Goal: Task Accomplishment & Management: Manage account settings

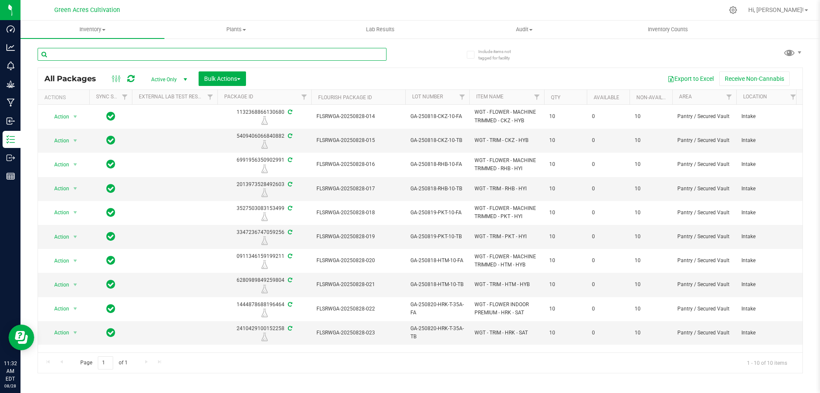
click at [182, 56] on input "text" at bounding box center [212, 54] width 349 height 13
paste input "FLSRWGA-20250805-043"
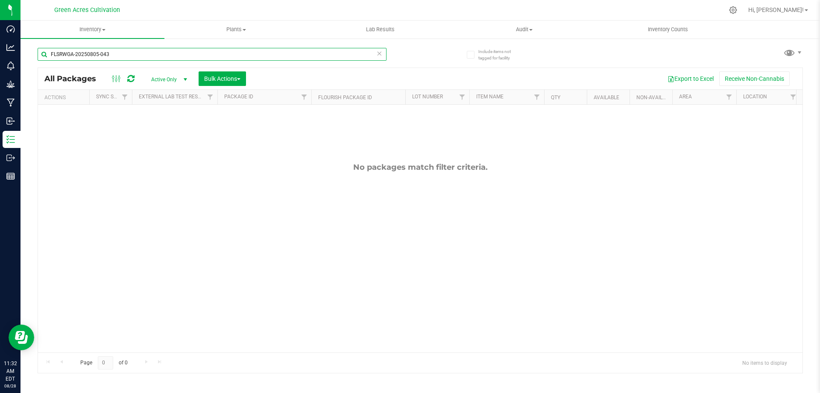
click at [107, 50] on input "FLSRWGA-20250805-043" at bounding box center [212, 54] width 349 height 13
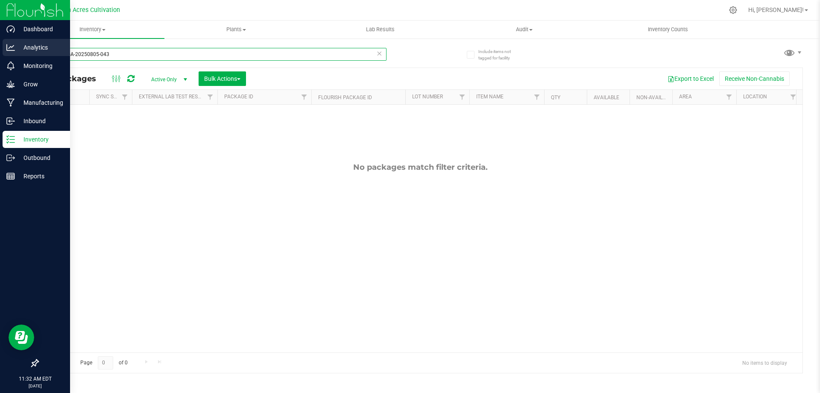
drag, startPoint x: 132, startPoint y: 53, endPoint x: 11, endPoint y: 52, distance: 120.9
click at [11, 52] on div "Dashboard Analytics Monitoring Grow Manufacturing Inbound Inventory Outbound Re…" at bounding box center [410, 196] width 820 height 393
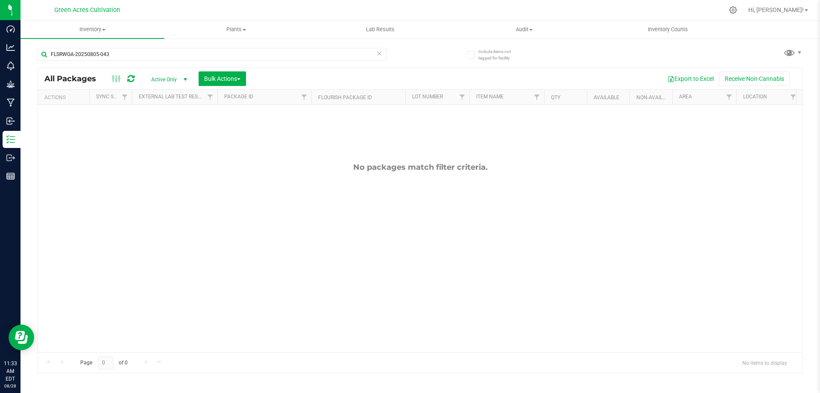
click at [218, 131] on div "No packages match filter criteria." at bounding box center [420, 257] width 765 height 305
click at [153, 79] on span "Active Only" at bounding box center [167, 79] width 47 height 12
click at [63, 56] on input "FLSRWGA-20250805-043" at bounding box center [212, 54] width 349 height 13
click at [113, 56] on input "GA-20250805-043" at bounding box center [212, 54] width 349 height 13
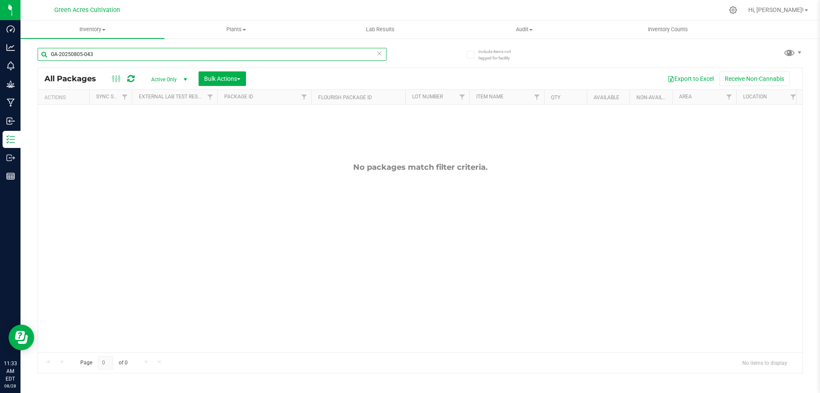
click at [113, 56] on input "GA-20250805-043" at bounding box center [212, 54] width 349 height 13
paste input "50703-HTM-25-FA"
type input "GA-250703-HTM-25-FA"
click at [164, 83] on span "Active Only" at bounding box center [167, 79] width 47 height 12
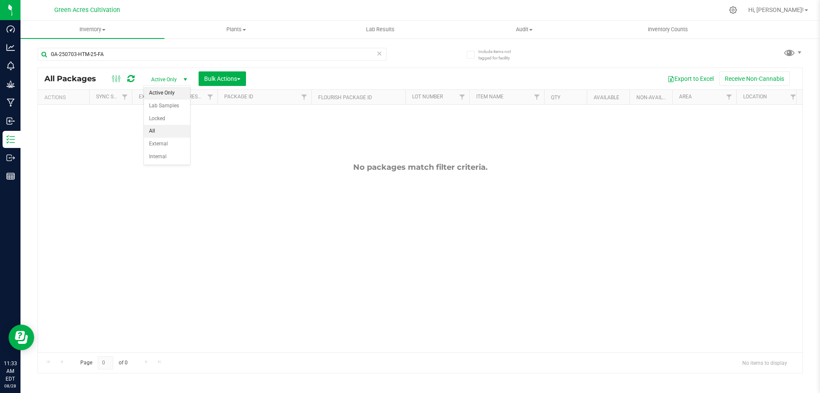
click at [156, 125] on li "All" at bounding box center [167, 131] width 46 height 13
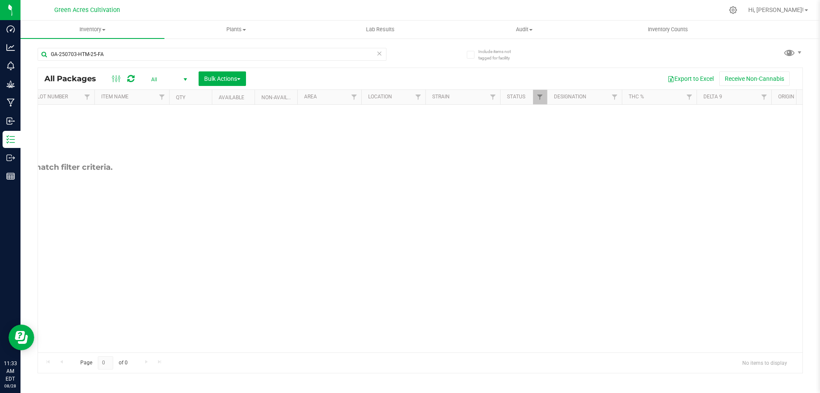
click at [540, 89] on div "All Packages All Active Only Lab Samples Locked All External Internal Bulk Acti…" at bounding box center [420, 78] width 765 height 21
click at [543, 100] on span "Filter" at bounding box center [540, 97] width 7 height 7
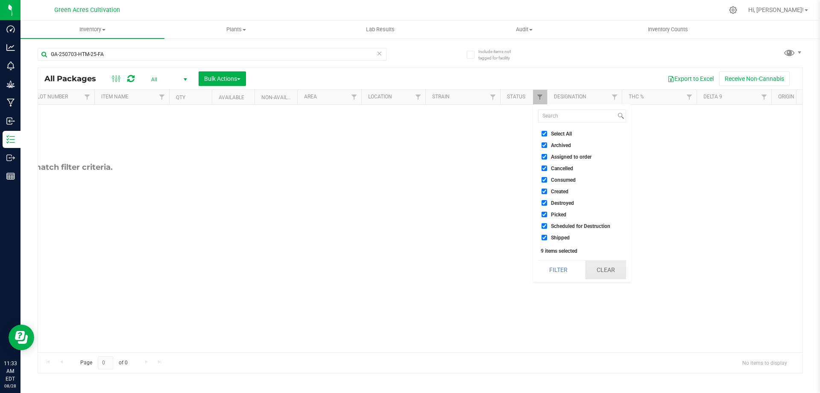
click at [609, 272] on button "Clear" at bounding box center [605, 269] width 41 height 19
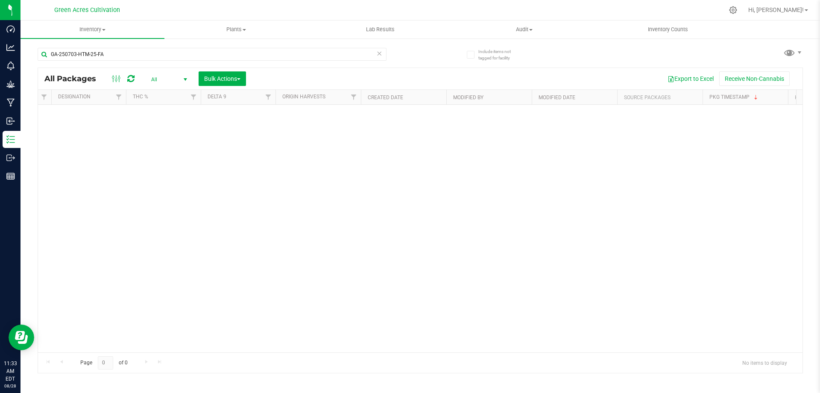
scroll to position [0, 988]
click at [492, 99] on span "Filter" at bounding box center [491, 97] width 7 height 7
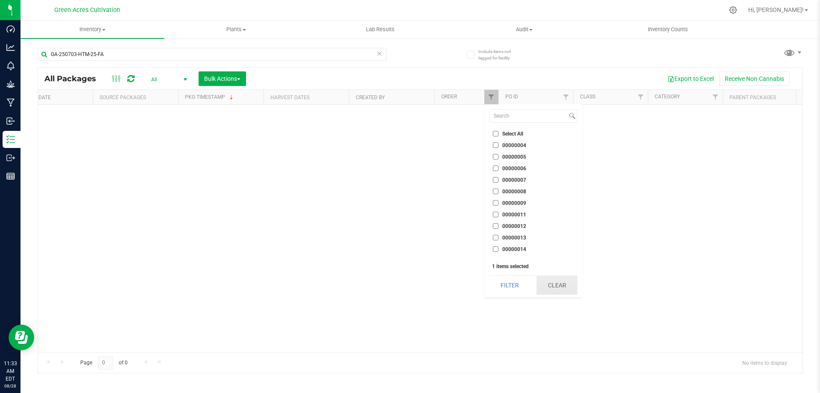
click at [554, 286] on button "Clear" at bounding box center [557, 285] width 41 height 19
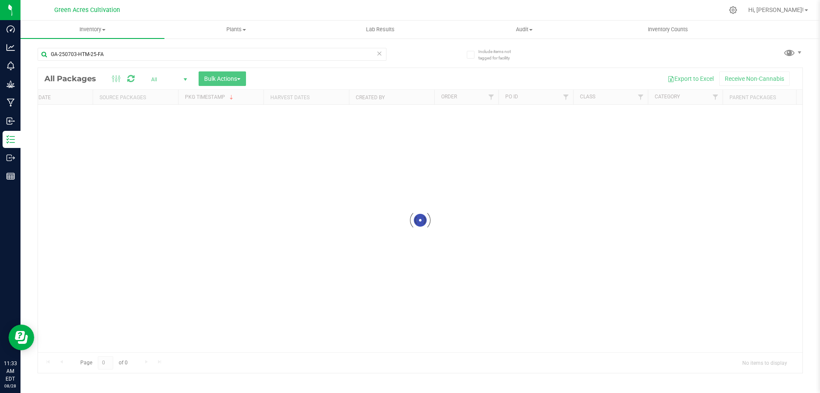
drag, startPoint x: 535, startPoint y: 350, endPoint x: 385, endPoint y: 368, distance: 151.0
click at [379, 367] on div at bounding box center [420, 220] width 765 height 305
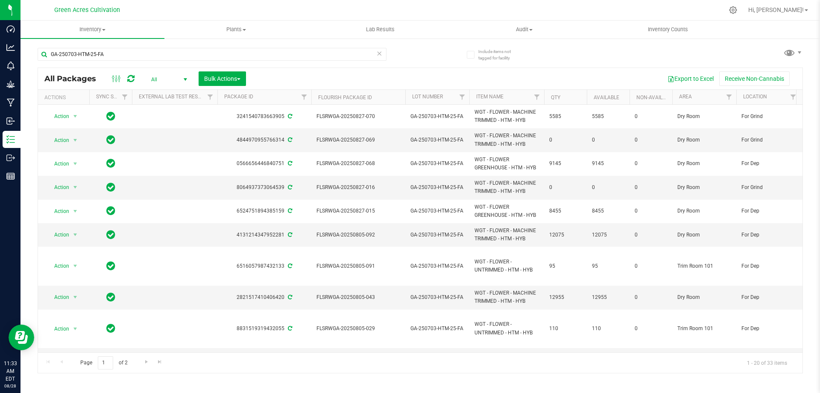
click at [170, 80] on span "All" at bounding box center [167, 79] width 47 height 12
click at [168, 93] on li "Active Only" at bounding box center [167, 93] width 46 height 13
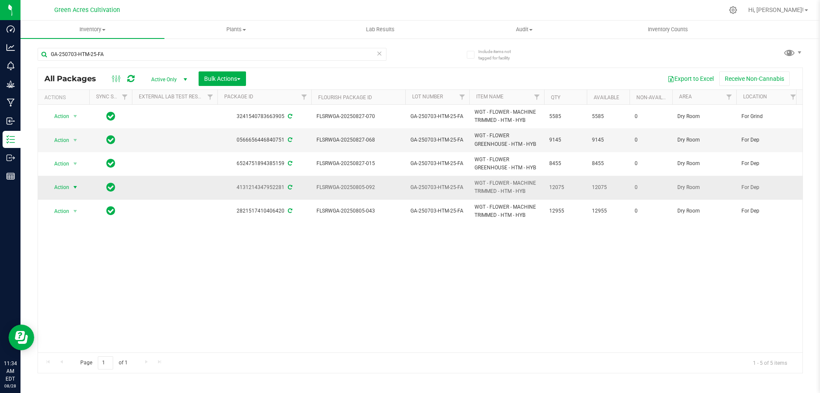
click at [76, 188] on span "select" at bounding box center [75, 187] width 7 height 7
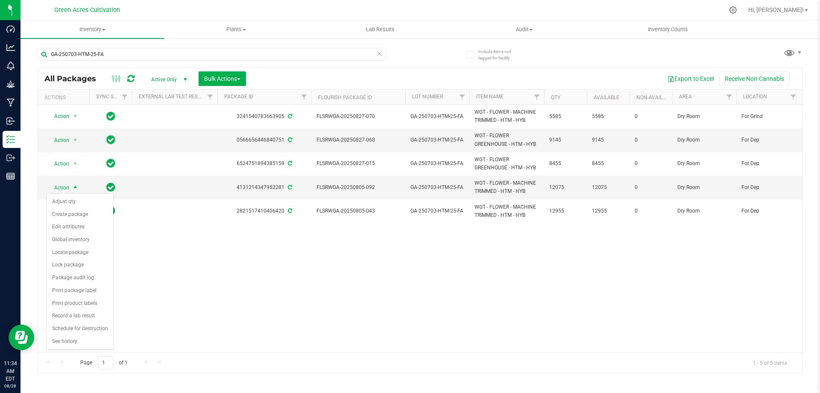
click at [319, 253] on div "Action Action Adjust qty Create package Edit attributes Global inventory Locate…" at bounding box center [420, 228] width 765 height 247
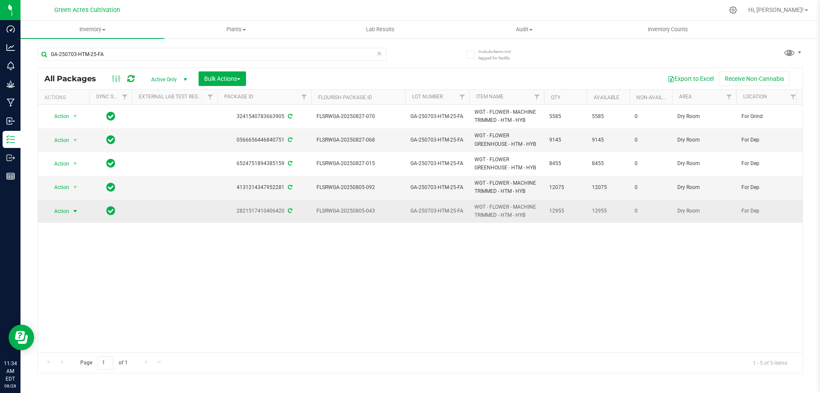
click at [72, 216] on span "select" at bounding box center [75, 211] width 11 height 12
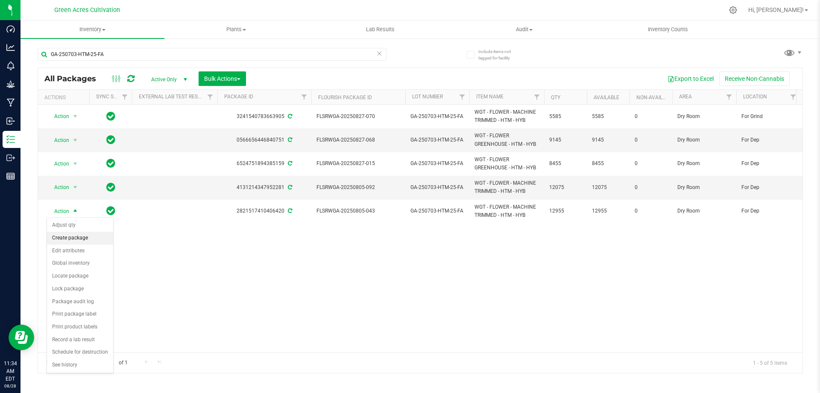
click at [89, 241] on li "Create package" at bounding box center [80, 238] width 66 height 13
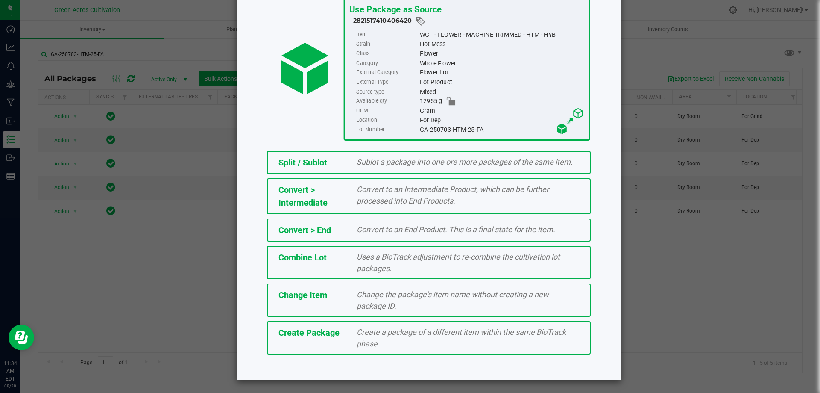
click at [404, 344] on div "Create a package of a different item within the same BioTrack phase." at bounding box center [467, 337] width 235 height 23
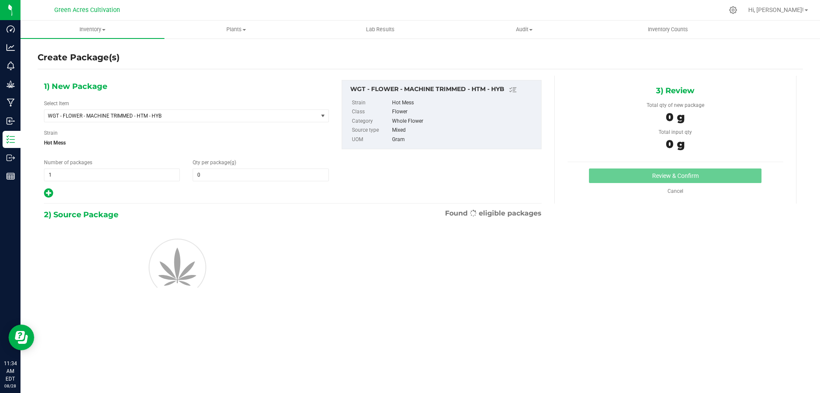
type input "0.0000"
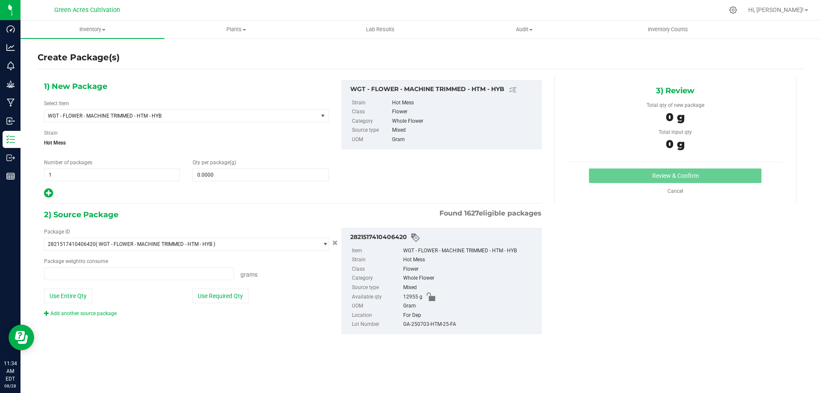
type input "0.0000 g"
click at [142, 117] on span "WGT - FLOWER - MACHINE TRIMMED - HTM - HYB" at bounding box center [176, 116] width 256 height 6
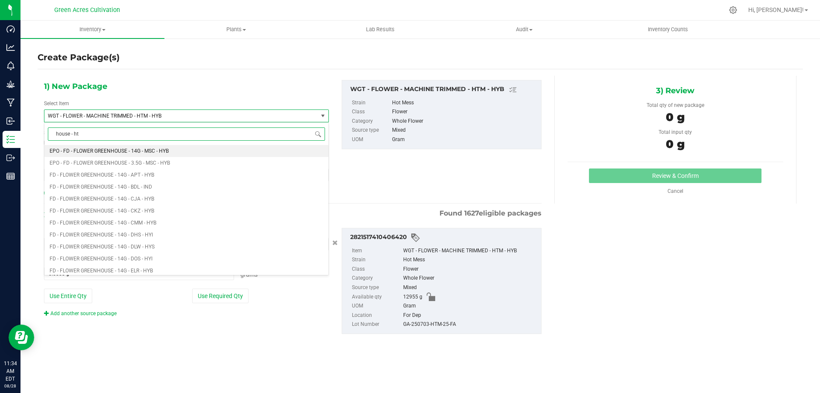
type input "house - htm"
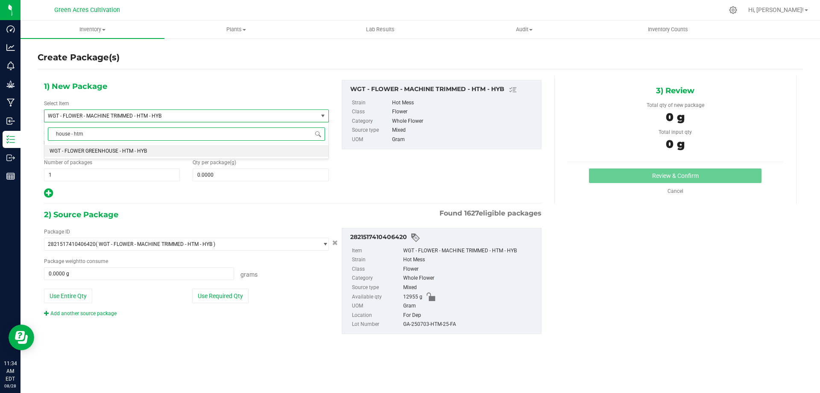
click at [121, 151] on span "WGT - FLOWER GREENHOUSE - HTM - HYB" at bounding box center [98, 151] width 97 height 6
type input "0.0000"
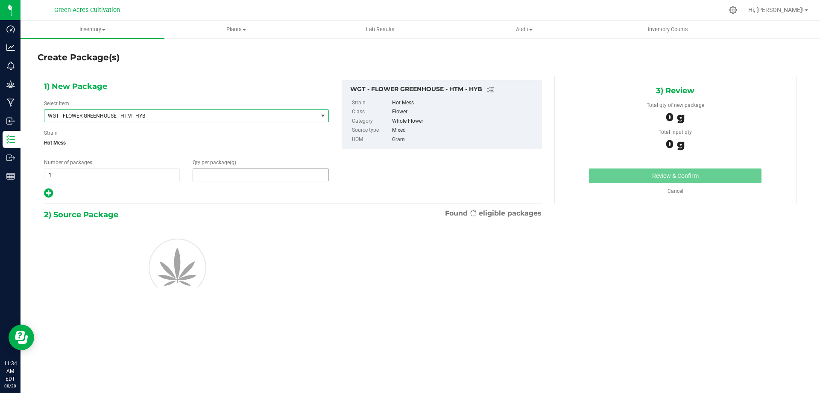
click at [209, 178] on span at bounding box center [261, 174] width 136 height 13
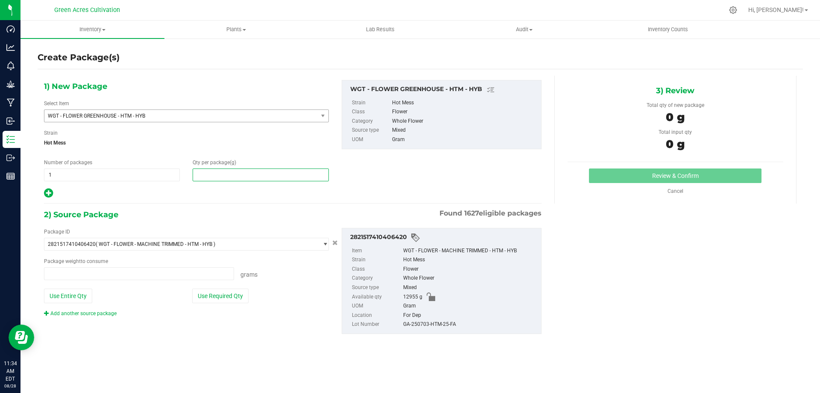
type input "0.0000 g"
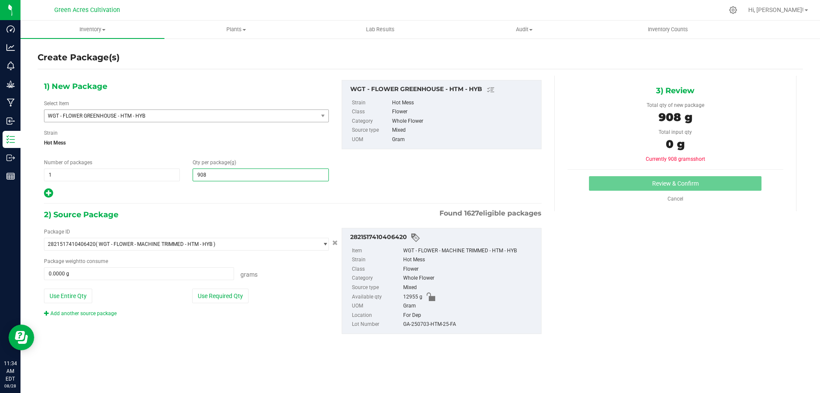
type input "9085"
type input "9,085.0000"
click at [238, 212] on div "2) Source Package Found 1627 eligible packages" at bounding box center [293, 214] width 498 height 13
click at [217, 302] on button "Use Required Qty" at bounding box center [220, 295] width 56 height 15
type input "9085.0000 g"
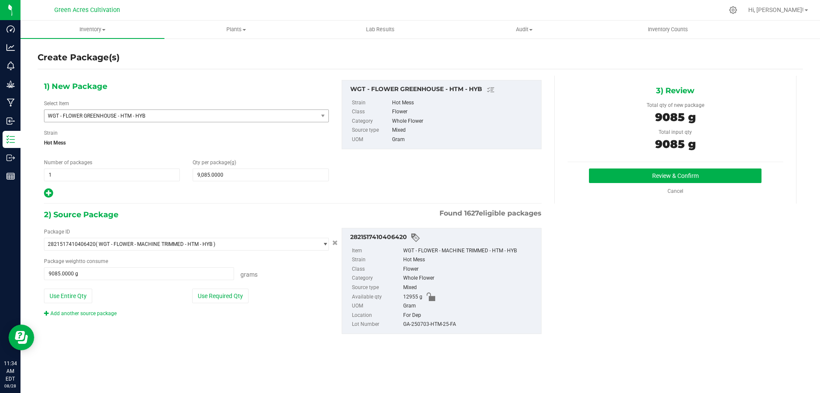
click at [440, 329] on div "2821517410406420 Item WGT - FLOWER - MACHINE TRIMMED - HTM - HYB Strain Hot Mes…" at bounding box center [442, 281] width 200 height 106
copy div "GA-250703-HTM-25-FA"
click at [600, 184] on div "Review & Confirm Cancel" at bounding box center [676, 181] width 216 height 26
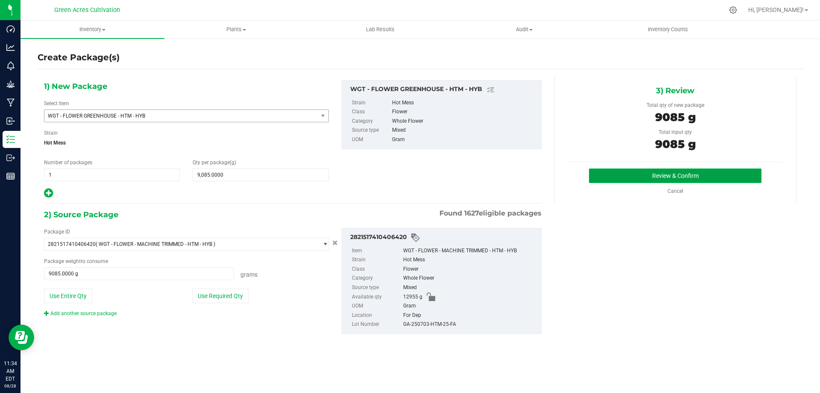
click at [601, 176] on button "Review & Confirm" at bounding box center [675, 175] width 173 height 15
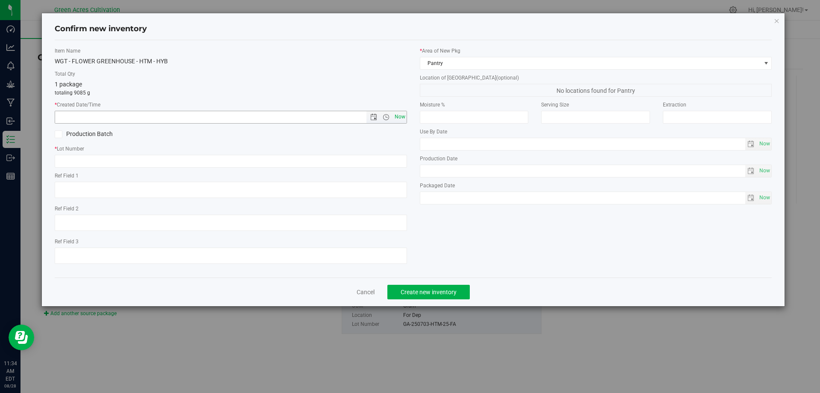
click at [403, 120] on span "Now" at bounding box center [400, 117] width 15 height 12
type input "[DATE] 11:34 AM"
click at [167, 162] on input "text" at bounding box center [231, 161] width 353 height 13
paste input "GA-250703-HTM-25-FA"
type input "GA-250703-HTM-25-FA"
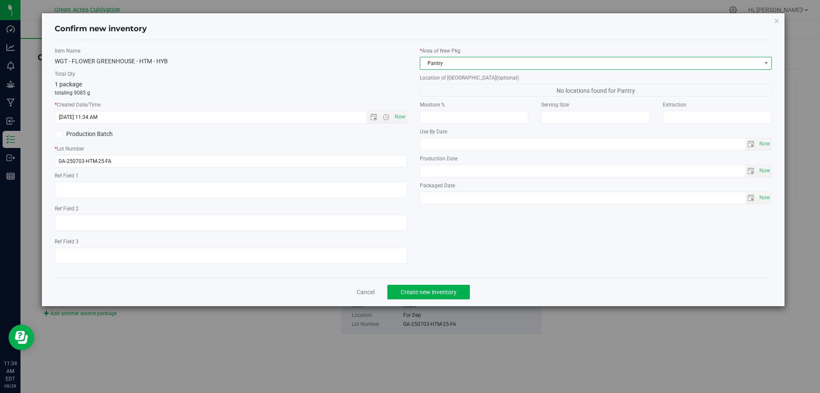
click at [458, 62] on span "Pantry" at bounding box center [590, 63] width 341 height 12
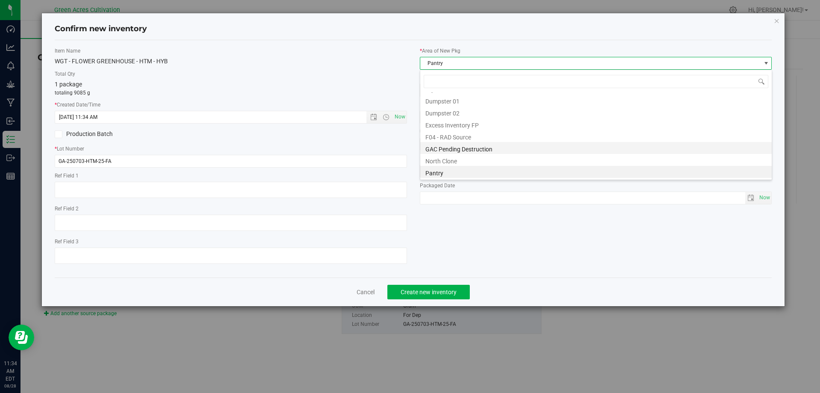
scroll to position [27, 0]
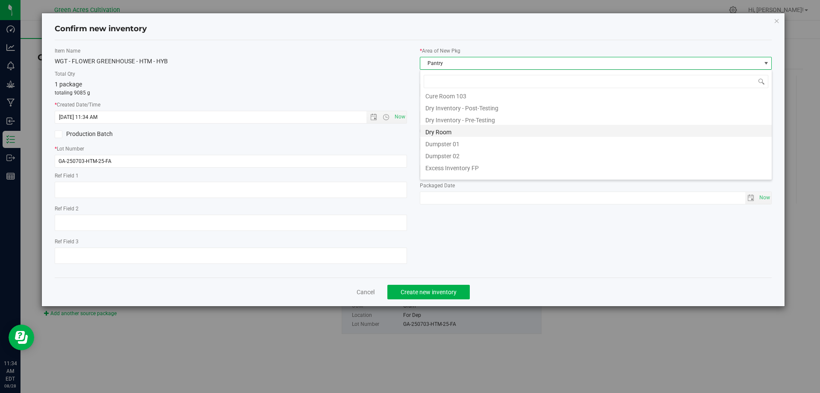
click at [447, 133] on li "Dry Room" at bounding box center [596, 131] width 352 height 12
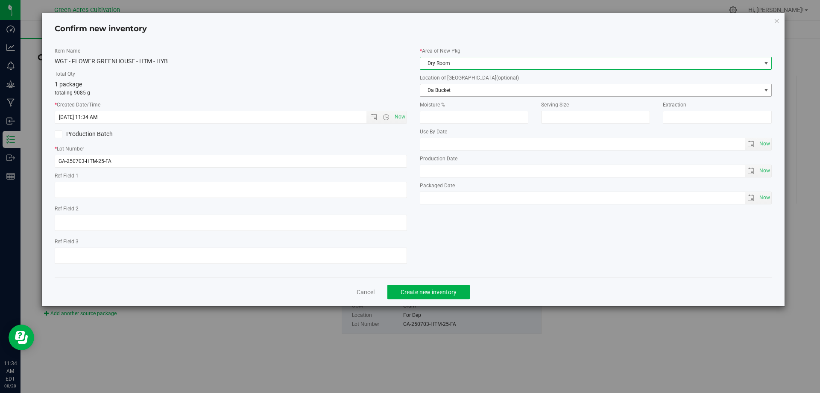
click at [432, 91] on span "Da Bucket" at bounding box center [590, 90] width 341 height 12
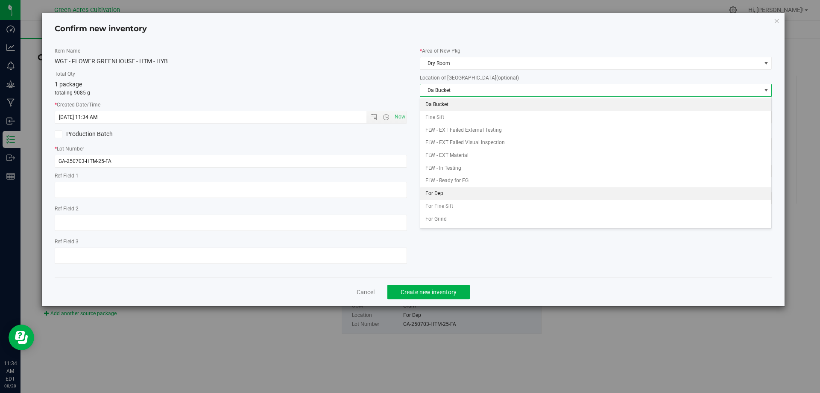
click at [443, 196] on li "For Dep" at bounding box center [596, 193] width 352 height 13
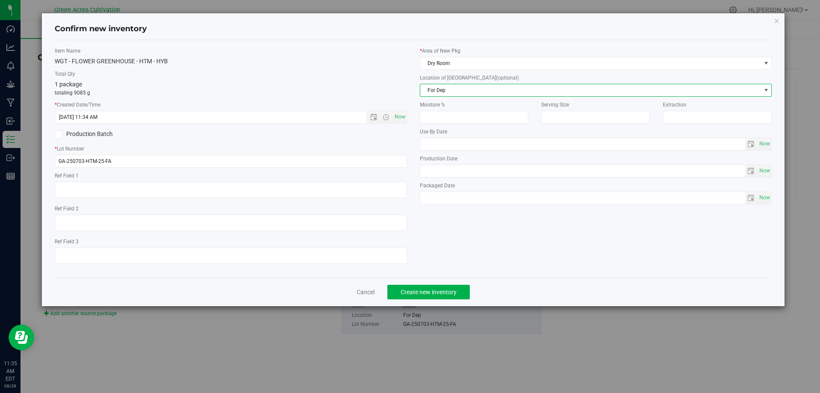
click at [514, 255] on div "Item Name WGT - FLOWER GREENHOUSE - HTM - HYB Total Qty 1 package totaling 9085…" at bounding box center [413, 158] width 731 height 223
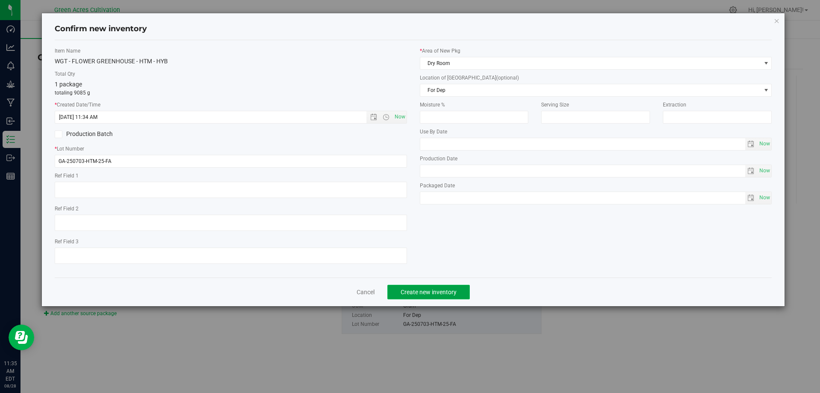
click at [432, 291] on span "Create new inventory" at bounding box center [429, 291] width 56 height 7
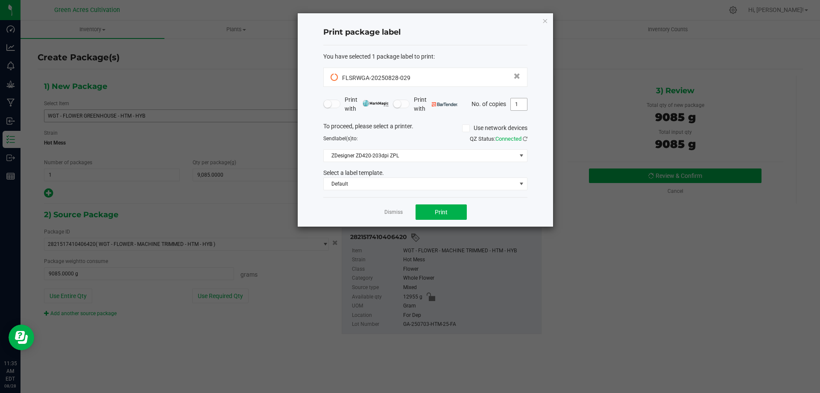
click at [512, 102] on input "1" at bounding box center [519, 104] width 16 height 12
type input "2"
click at [431, 213] on button "Print" at bounding box center [441, 211] width 51 height 15
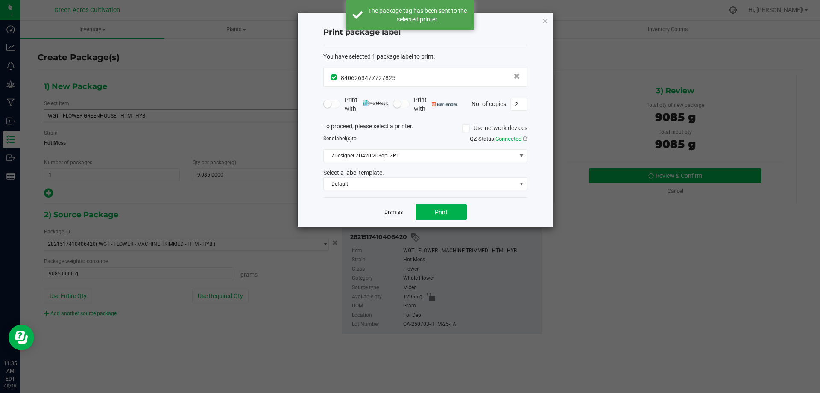
click at [400, 215] on link "Dismiss" at bounding box center [394, 212] width 18 height 7
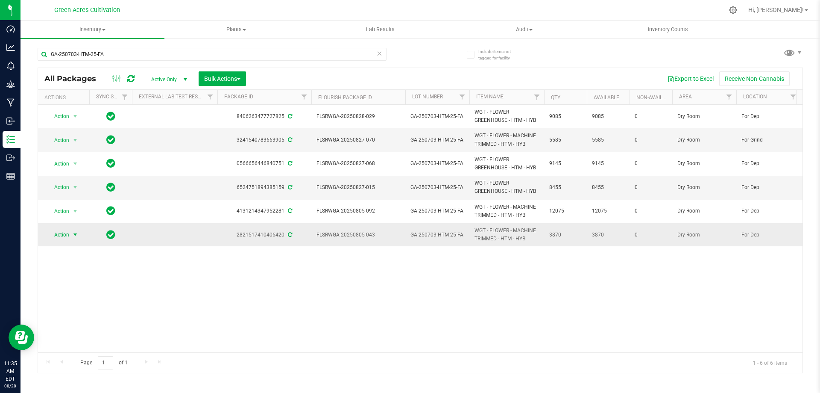
click at [74, 235] on span "select" at bounding box center [75, 234] width 7 height 7
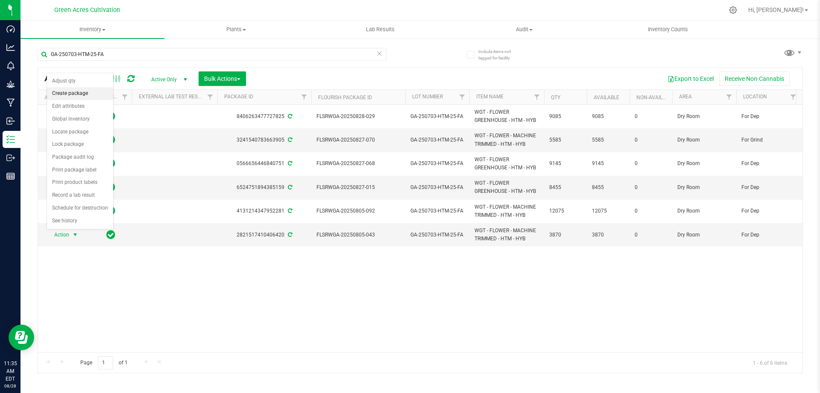
click at [86, 96] on li "Create package" at bounding box center [80, 93] width 66 height 13
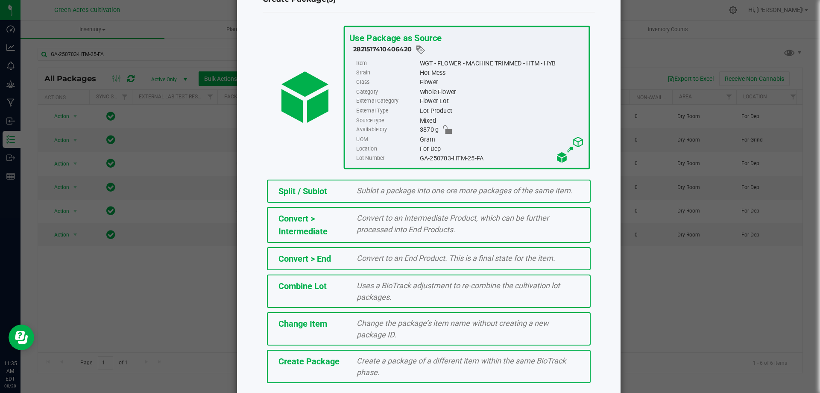
scroll to position [62, 0]
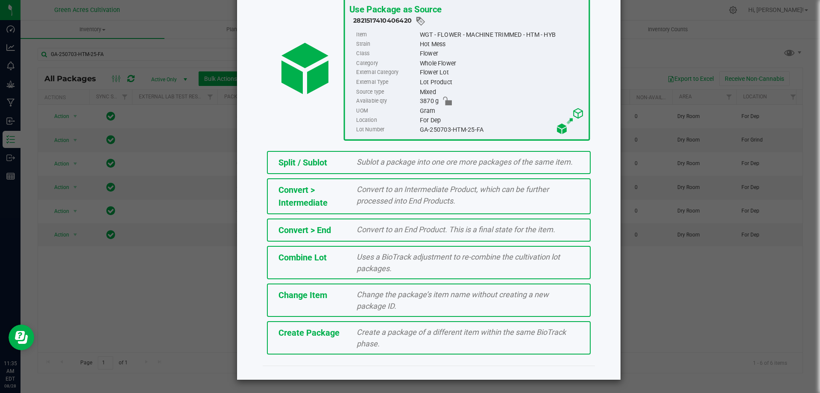
click at [377, 347] on div "Create a package of a different item within the same BioTrack phase." at bounding box center [467, 337] width 235 height 23
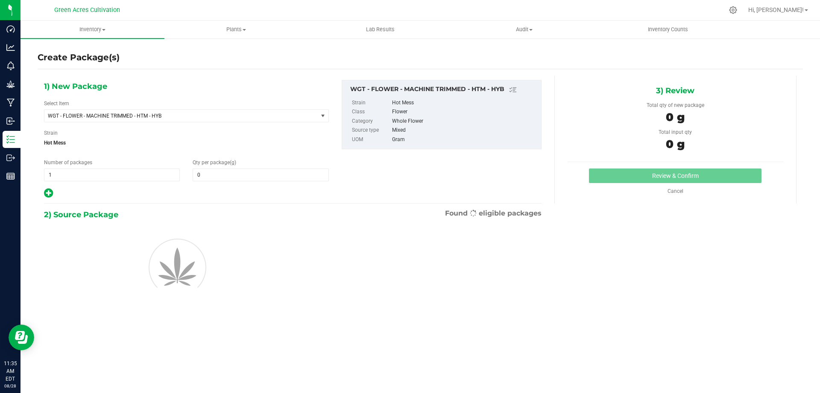
type input "0.0000"
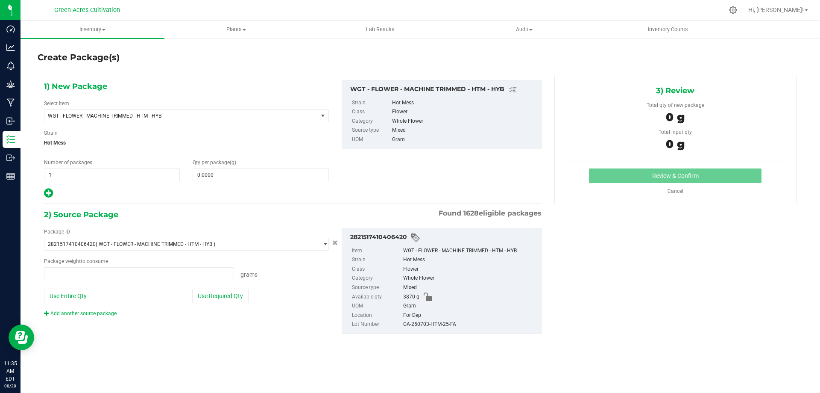
type input "0.0000 g"
click at [214, 173] on span at bounding box center [261, 174] width 136 height 13
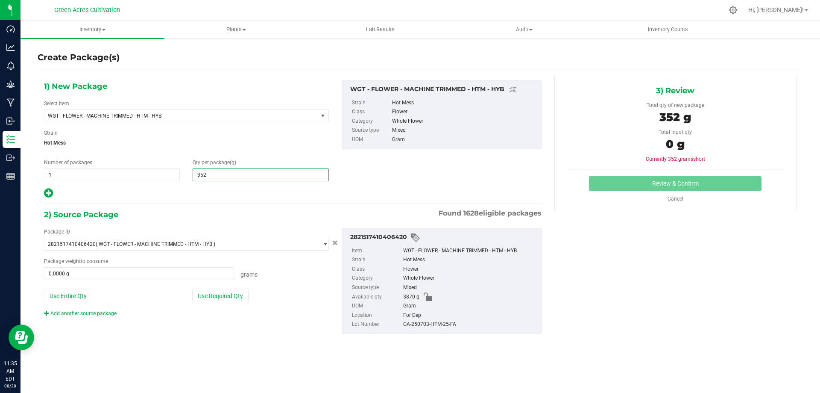
type input "3520"
type input "3,520.0000"
click at [214, 212] on div "2) Source Package Found 1628 eligible packages" at bounding box center [293, 214] width 498 height 13
drag, startPoint x: 206, startPoint y: 298, endPoint x: 317, endPoint y: 312, distance: 112.4
click at [206, 299] on button "Use Required Qty" at bounding box center [220, 295] width 56 height 15
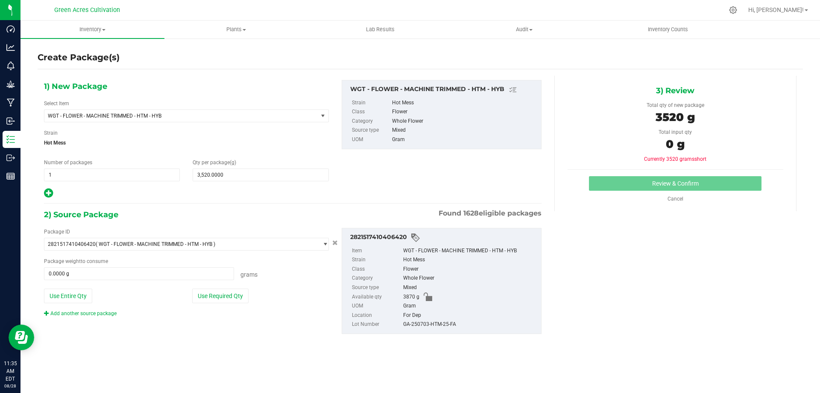
type input "3520.0000 g"
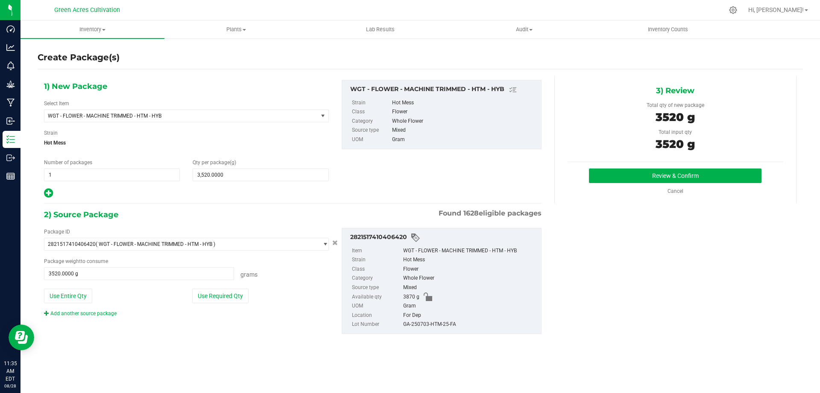
click at [439, 333] on div "2821517410406420 Item WGT - FLOWER - MACHINE TRIMMED - HTM - HYB Strain Hot Mes…" at bounding box center [442, 281] width 200 height 106
click at [440, 329] on div "2821517410406420 Item WGT - FLOWER - MACHINE TRIMMED - HTM - HYB Strain Hot Mes…" at bounding box center [442, 281] width 200 height 106
copy div "GA-250703-HTM-25-FA"
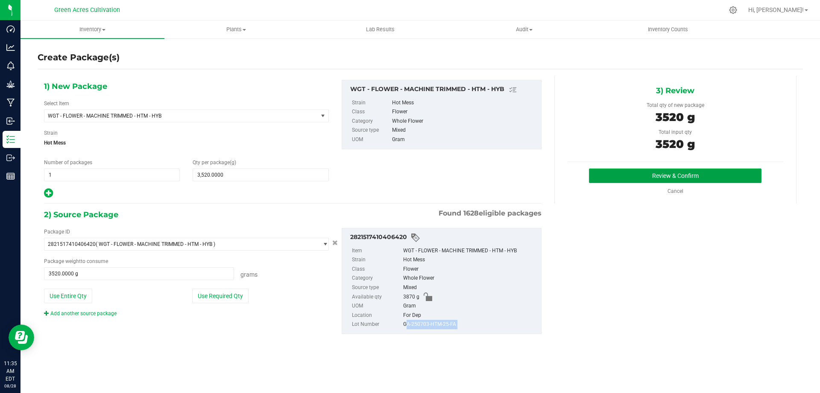
click at [638, 178] on button "Review & Confirm" at bounding box center [675, 175] width 173 height 15
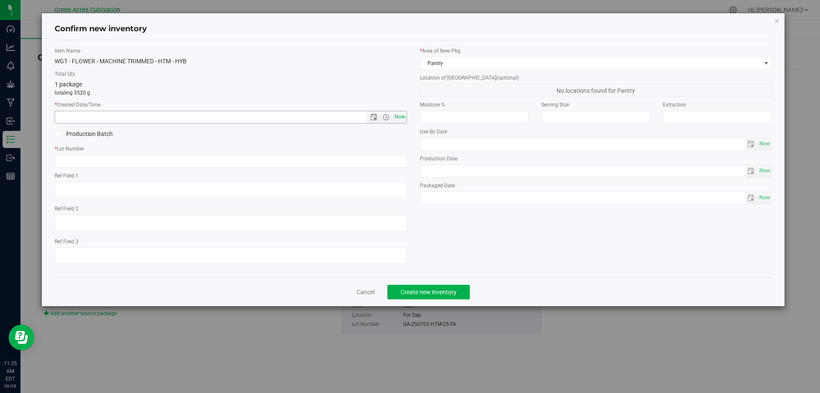
click at [398, 118] on span "Now" at bounding box center [400, 117] width 15 height 12
type input "[DATE] 11:35 AM"
click at [167, 170] on div "Item Name WGT - FLOWER - MACHINE TRIMMED - HTM - HYB Total Qty 1 package totali…" at bounding box center [230, 158] width 365 height 223
click at [179, 163] on input "text" at bounding box center [231, 161] width 353 height 13
paste input "GA-250703-HTM-25-FA"
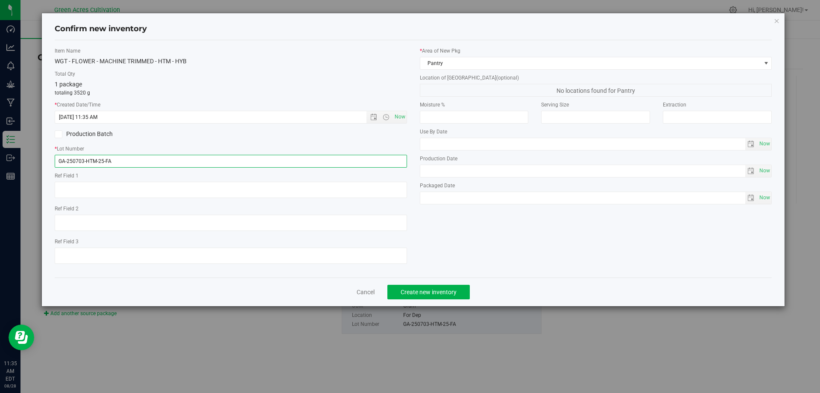
type input "GA-250703-HTM-25-FA"
click at [459, 56] on div "* Area of [GEOGRAPHIC_DATA] Pantry" at bounding box center [596, 58] width 353 height 23
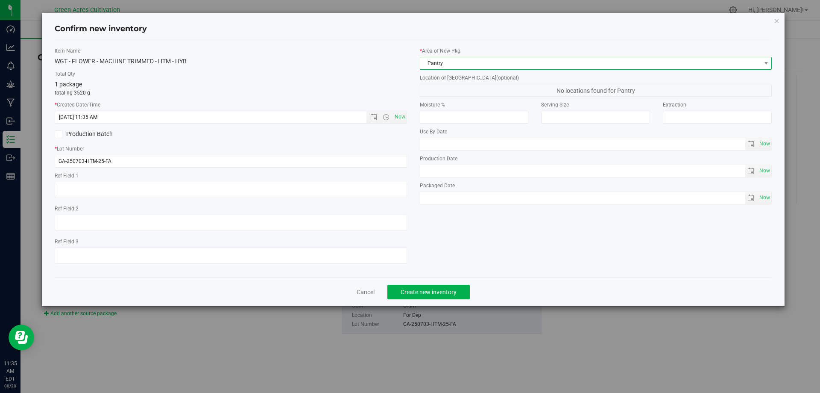
click at [460, 68] on span "Pantry" at bounding box center [590, 63] width 341 height 12
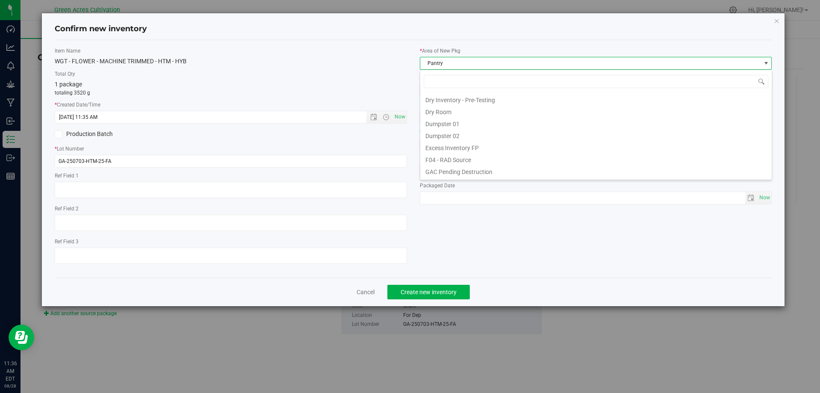
scroll to position [27, 0]
click at [447, 126] on li "Dry Room" at bounding box center [596, 131] width 352 height 12
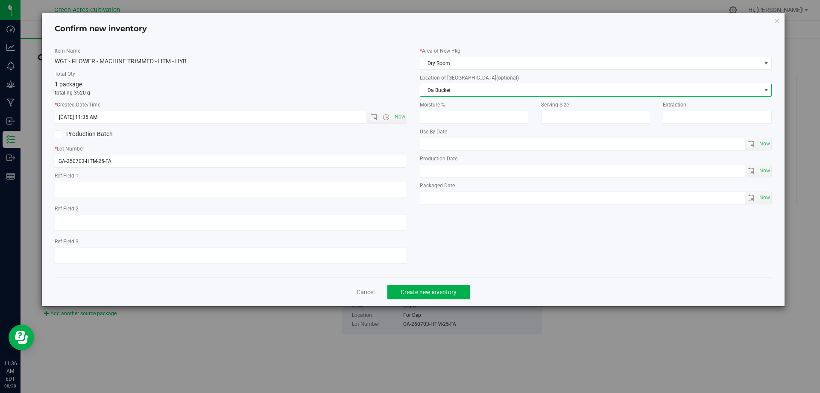
click at [459, 91] on span "Da Bucket" at bounding box center [590, 90] width 341 height 12
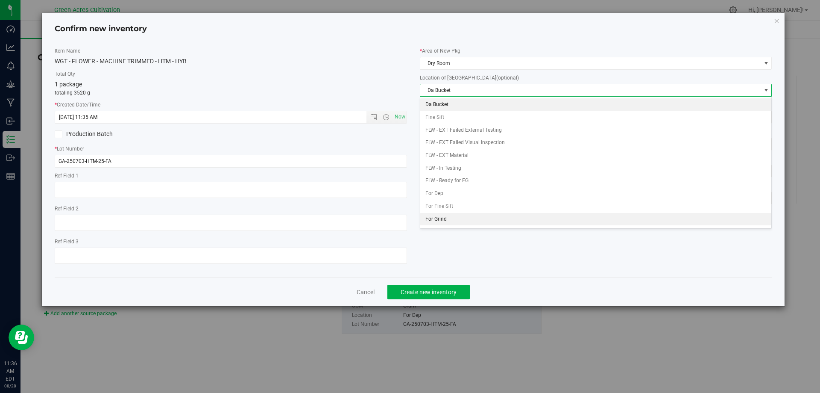
click at [443, 222] on li "For Grind" at bounding box center [596, 219] width 352 height 13
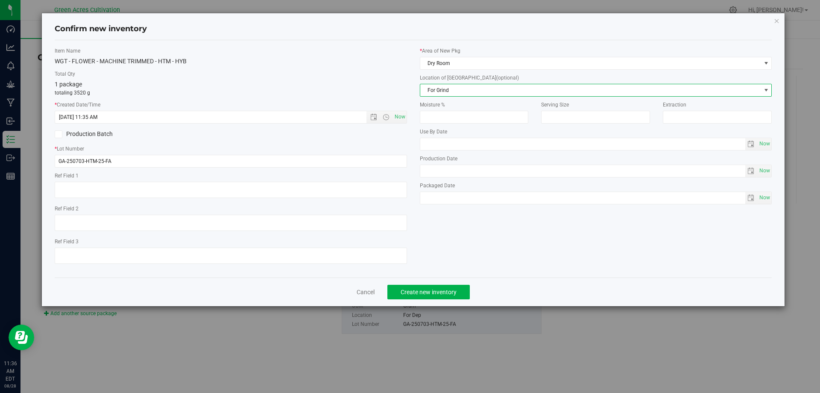
click at [524, 242] on div "Item Name WGT - FLOWER - MACHINE TRIMMED - HTM - HYB Total Qty 1 package totali…" at bounding box center [413, 158] width 731 height 223
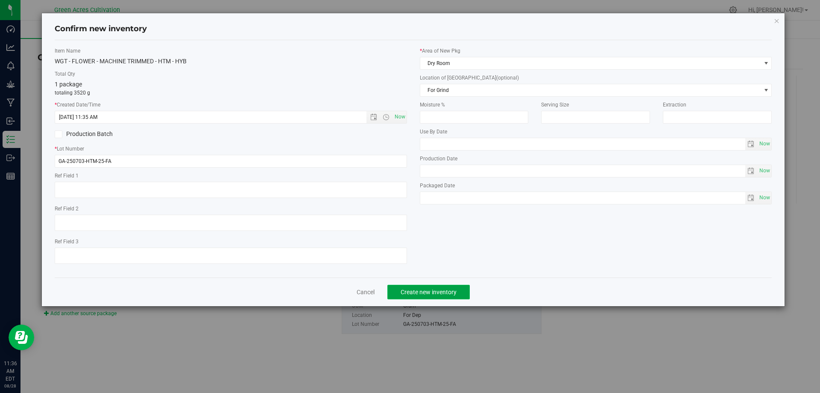
click at [459, 291] on button "Create new inventory" at bounding box center [429, 292] width 82 height 15
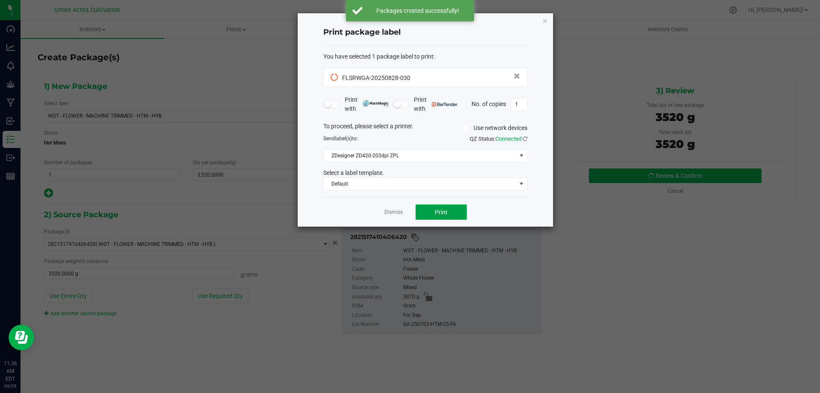
click at [453, 213] on button "Print" at bounding box center [441, 211] width 51 height 15
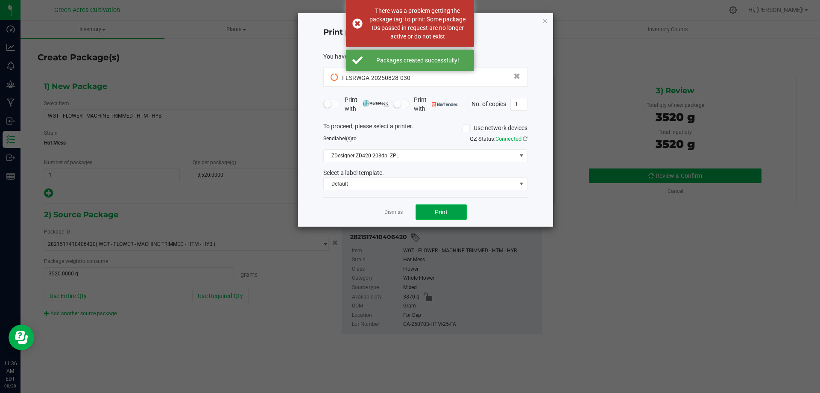
click at [453, 213] on button "Print" at bounding box center [441, 211] width 51 height 15
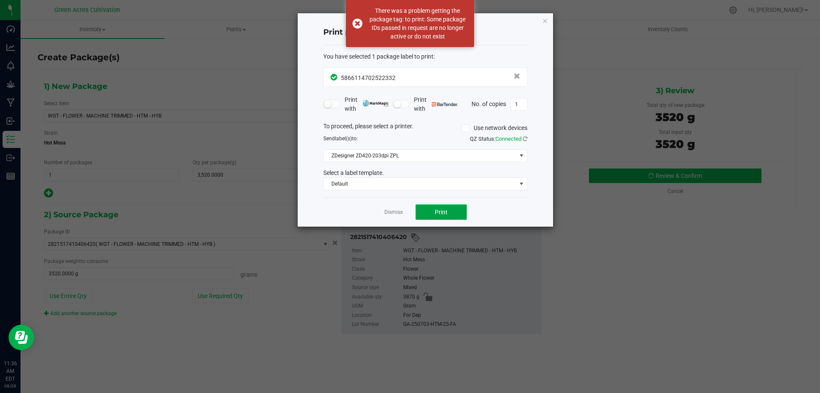
click at [451, 212] on button "Print" at bounding box center [441, 211] width 51 height 15
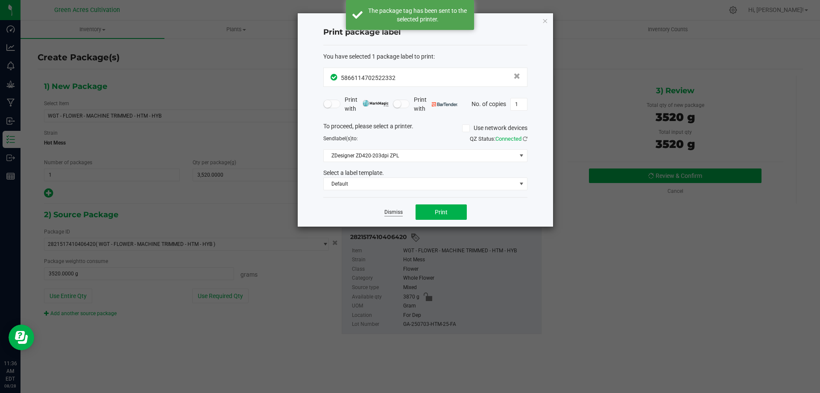
click at [391, 209] on link "Dismiss" at bounding box center [394, 212] width 18 height 7
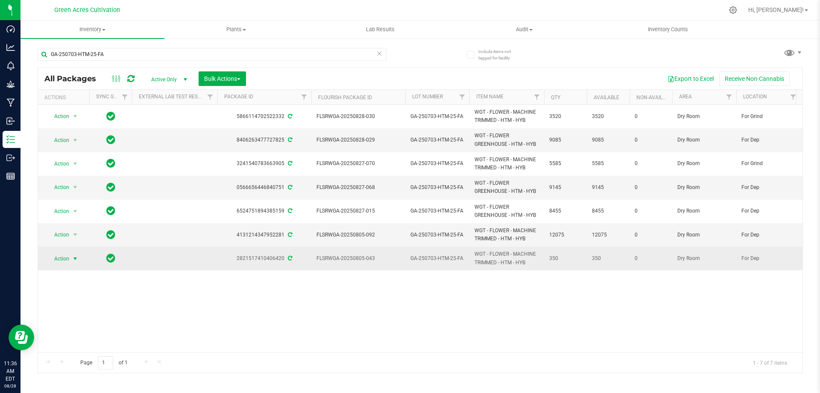
click at [70, 259] on span "select" at bounding box center [75, 259] width 11 height 12
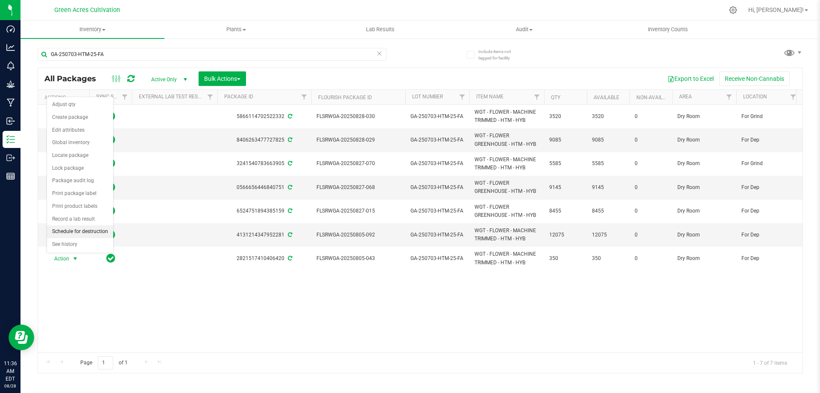
click at [59, 233] on li "Schedule for destruction" at bounding box center [80, 231] width 66 height 13
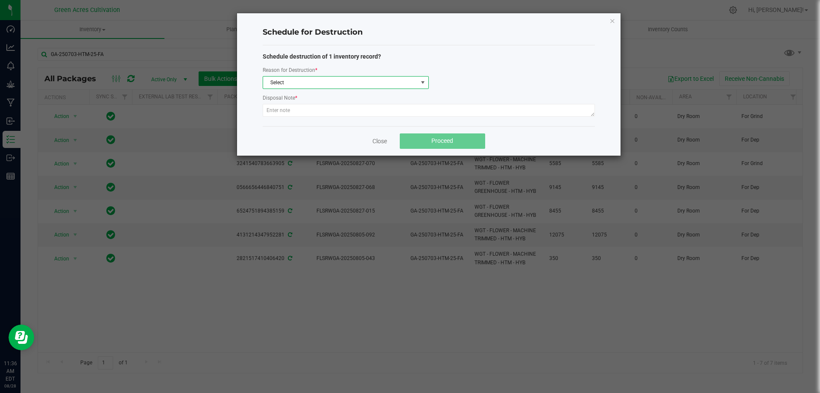
click at [315, 77] on span "Select" at bounding box center [340, 82] width 155 height 12
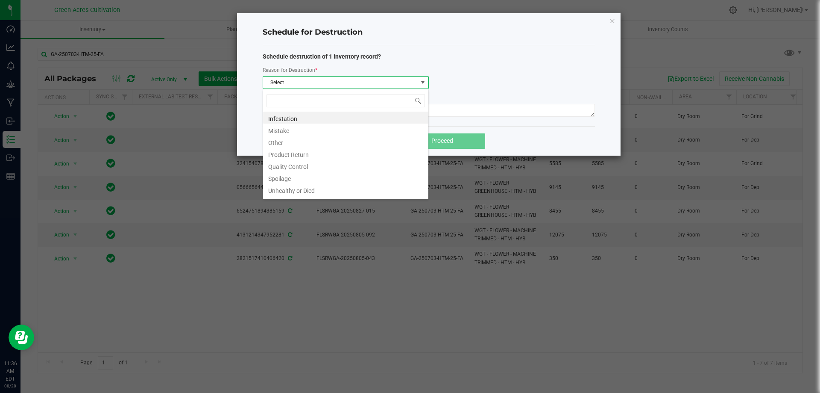
scroll to position [13, 166]
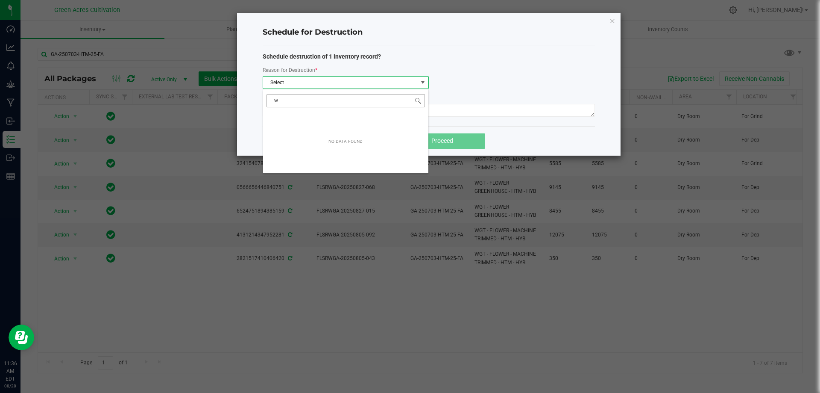
type input "wa"
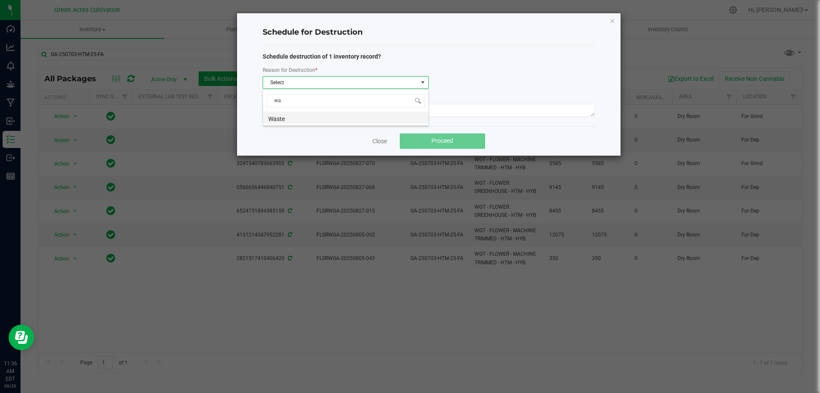
click at [281, 120] on li "Waste" at bounding box center [345, 118] width 165 height 12
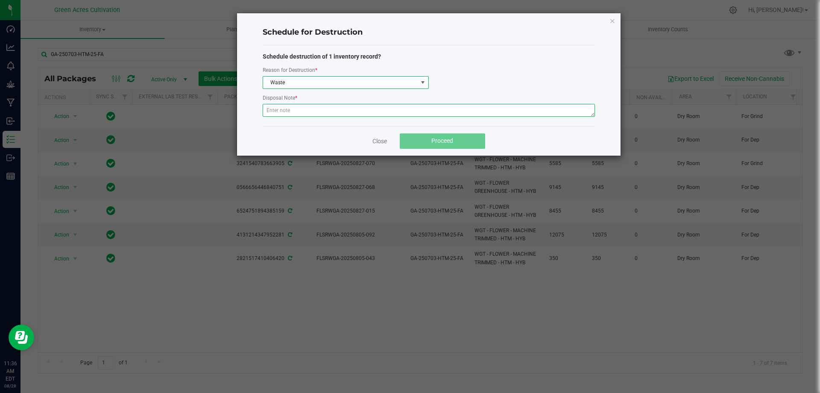
click at [291, 113] on textarea at bounding box center [429, 110] width 332 height 13
type textarea "post qc"
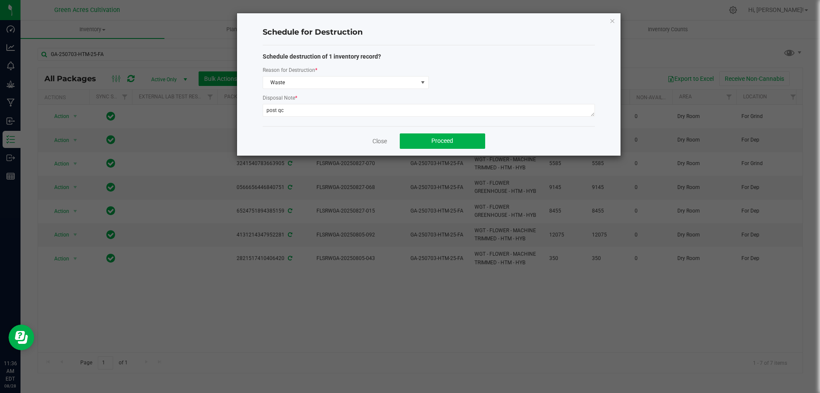
click at [437, 132] on div "Close Proceed" at bounding box center [429, 140] width 332 height 29
click at [436, 139] on span "Proceed" at bounding box center [443, 140] width 22 height 7
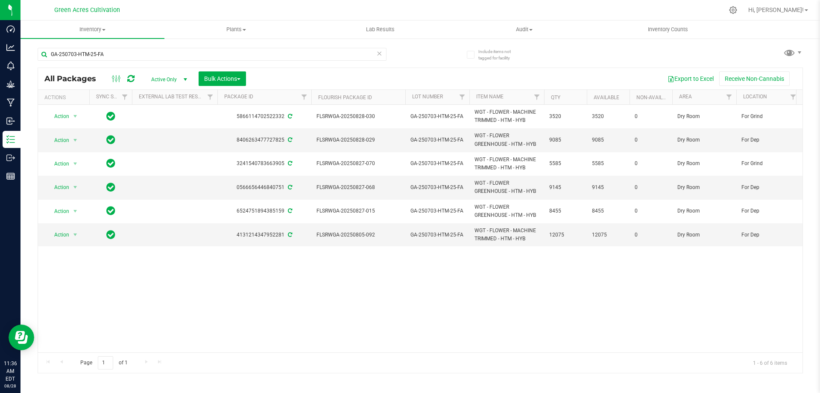
click at [511, 287] on div "Action Action Adjust qty Create package Edit attributes Global inventory Locate…" at bounding box center [420, 228] width 765 height 247
click at [77, 233] on span "select" at bounding box center [75, 234] width 7 height 7
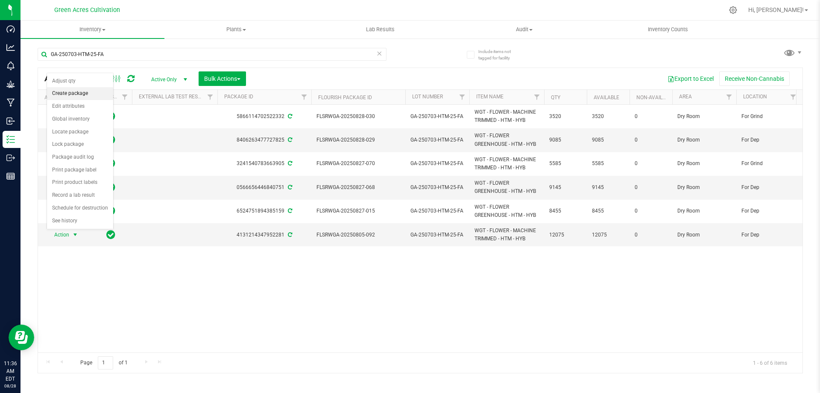
click at [95, 91] on li "Create package" at bounding box center [80, 93] width 66 height 13
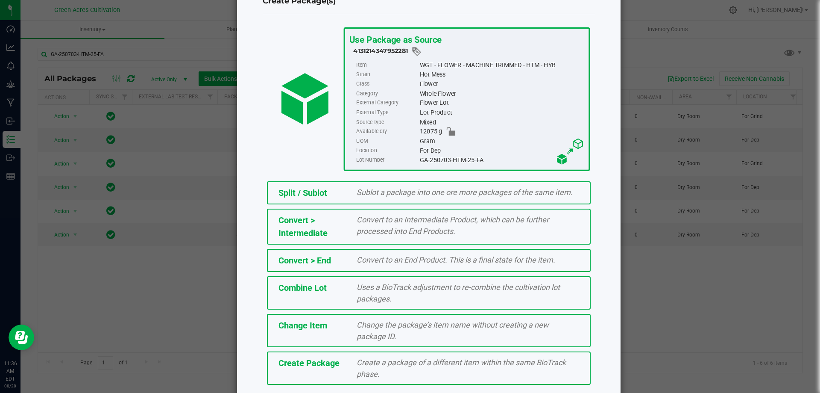
scroll to position [62, 0]
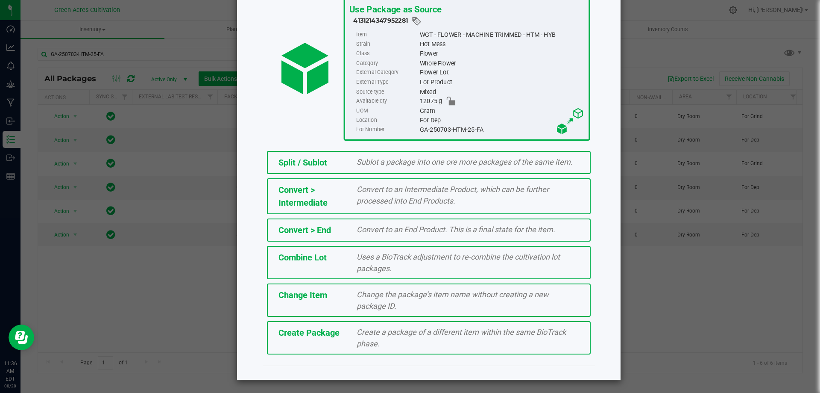
click at [406, 338] on div "Create a package of a different item within the same BioTrack phase." at bounding box center [467, 337] width 235 height 23
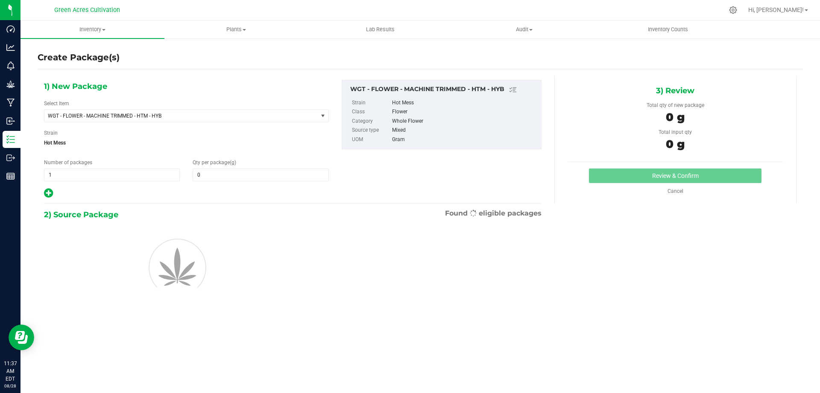
type input "0.0000"
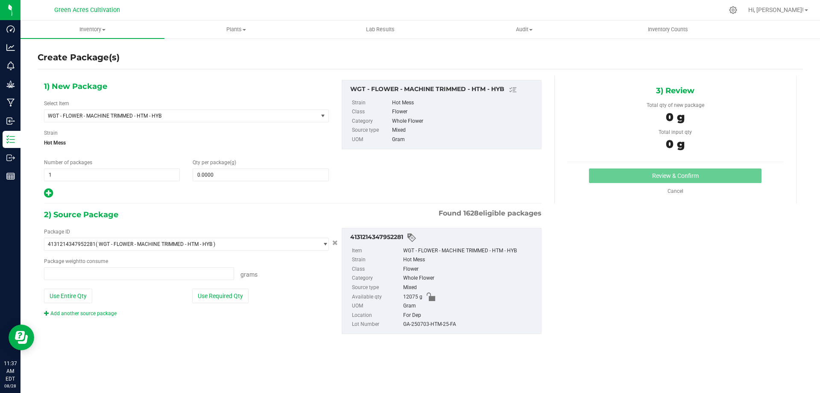
type input "0.0000 g"
click at [160, 109] on span "WGT - FLOWER - MACHINE TRIMMED - HTM - HYB" at bounding box center [186, 115] width 285 height 13
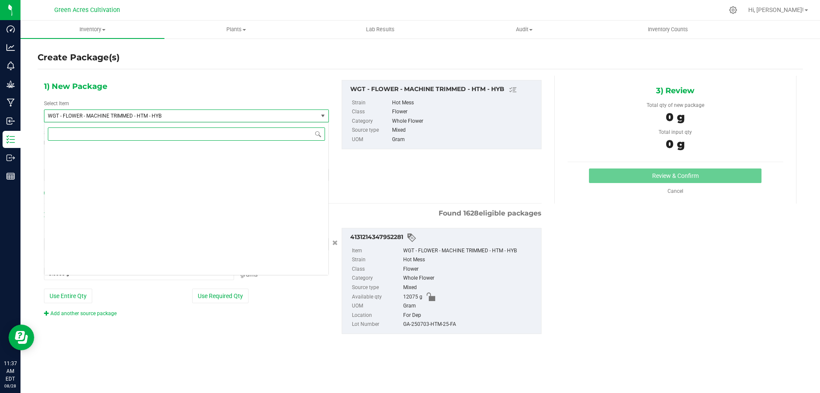
scroll to position [174304, 0]
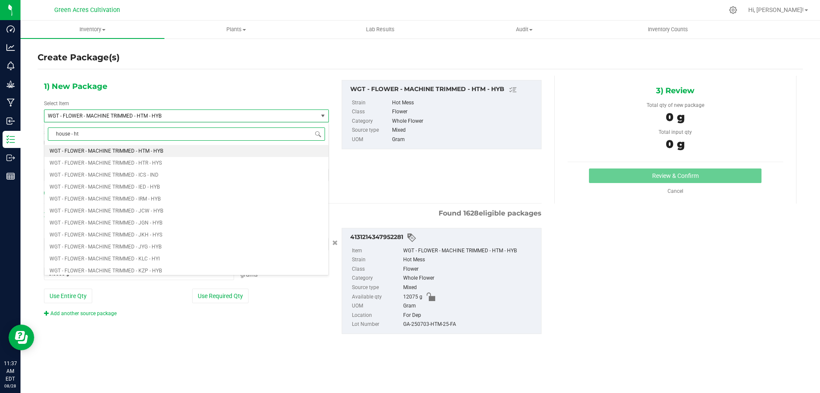
type input "house - htm"
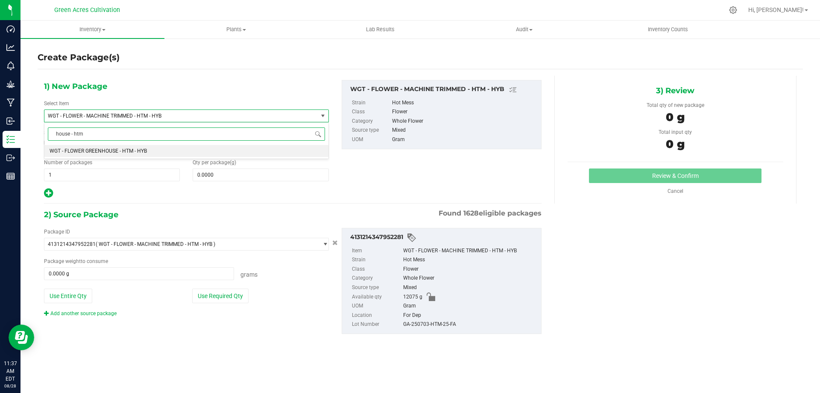
scroll to position [0, 0]
click at [147, 148] on li "WGT - FLOWER GREENHOUSE - HTM - HYB" at bounding box center [186, 151] width 284 height 12
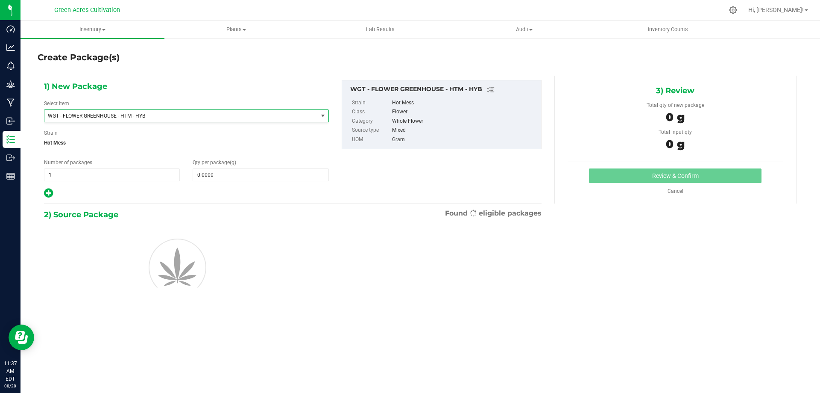
type input "0.0000"
click at [226, 177] on span at bounding box center [261, 174] width 136 height 13
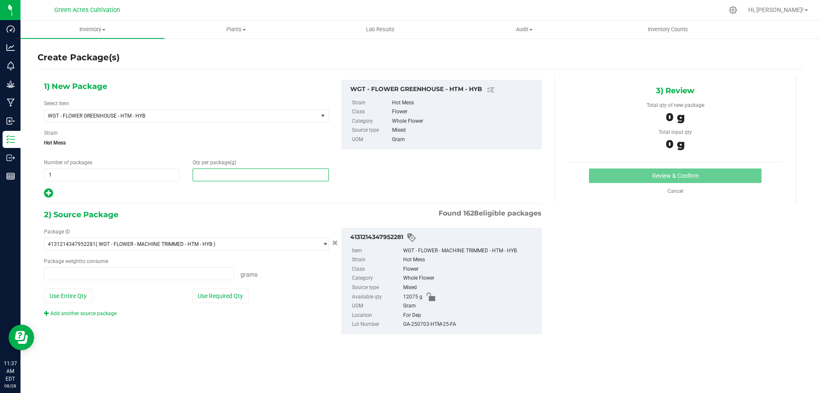
type input "0.0000 g"
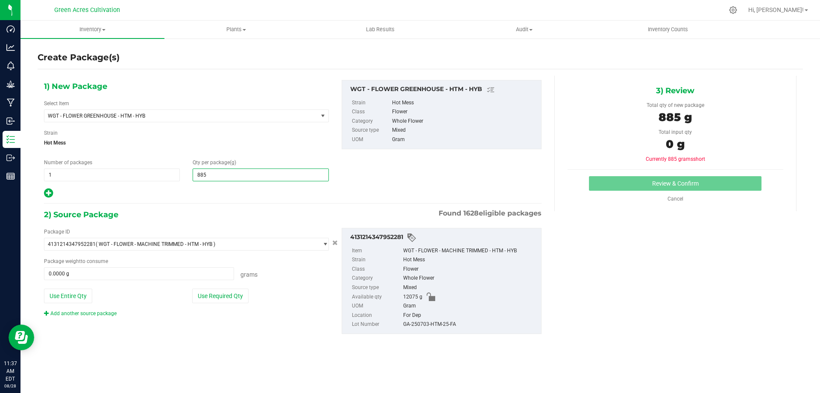
type input "8850"
type input "8,850.0000"
click at [204, 303] on button "Use Required Qty" at bounding box center [220, 295] width 56 height 15
type input "8850.0000 g"
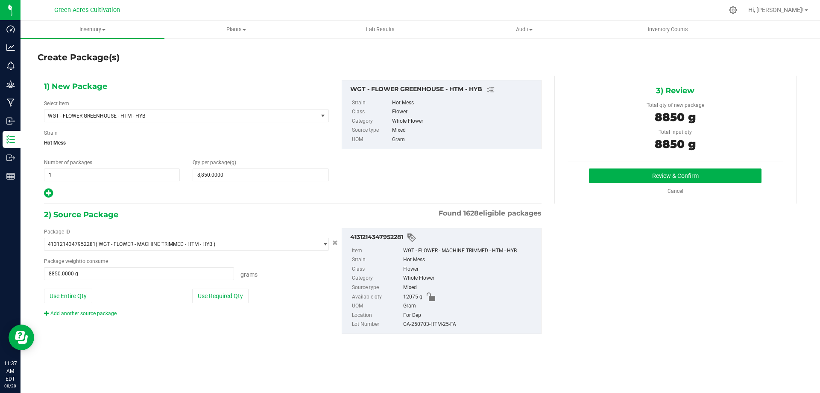
click at [453, 328] on div "GA-250703-HTM-25-FA" at bounding box center [470, 324] width 134 height 9
copy div "GA-250703-HTM-25-FA"
click at [668, 181] on button "Review & Confirm" at bounding box center [675, 175] width 173 height 15
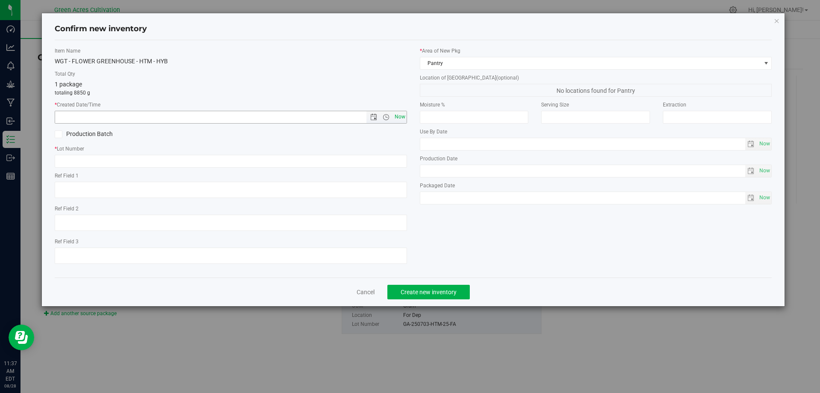
click at [404, 117] on span "Now" at bounding box center [400, 117] width 15 height 12
type input "[DATE] 11:37 AM"
click at [226, 170] on div "Item Name WGT - FLOWER GREENHOUSE - HTM - HYB Total Qty 1 package totaling 8850…" at bounding box center [230, 158] width 365 height 223
click at [224, 158] on input "text" at bounding box center [231, 161] width 353 height 13
paste input "GA-250703-HTM-25-FA"
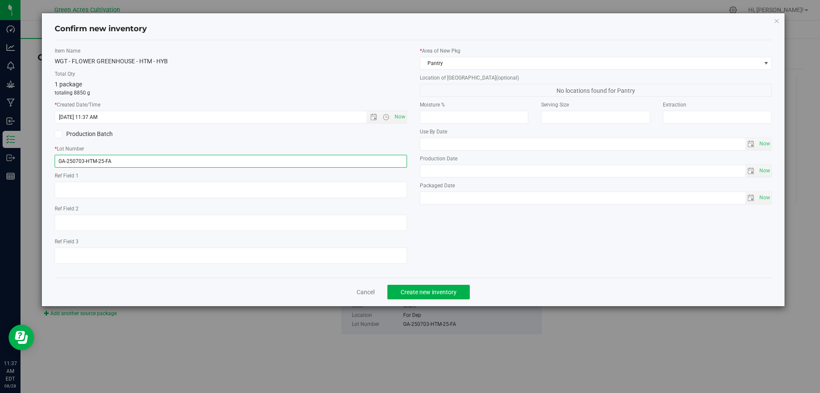
type input "GA-250703-HTM-25-FA"
click at [457, 56] on div "* Area of [GEOGRAPHIC_DATA] Pantry" at bounding box center [596, 58] width 353 height 23
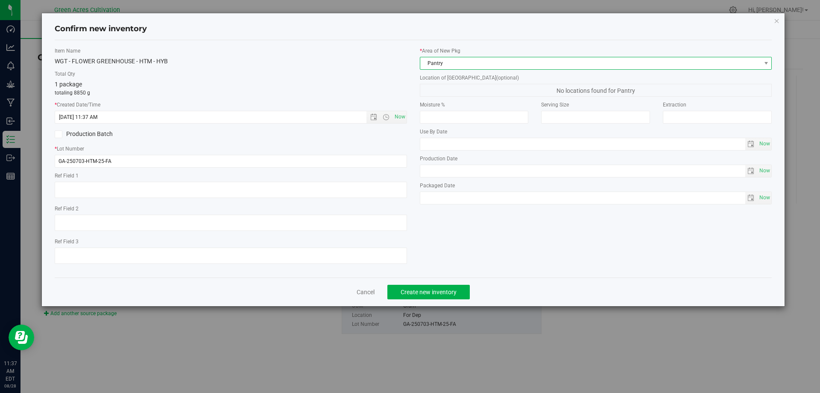
drag, startPoint x: 457, startPoint y: 57, endPoint x: 462, endPoint y: 67, distance: 11.1
click at [457, 57] on span "Pantry" at bounding box center [590, 63] width 341 height 12
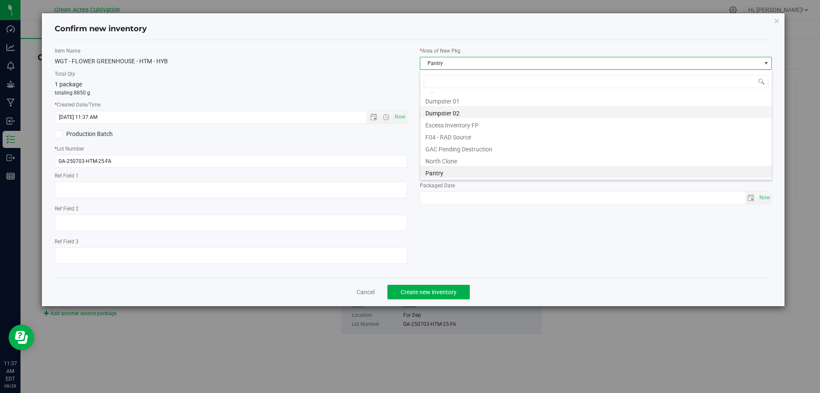
scroll to position [27, 0]
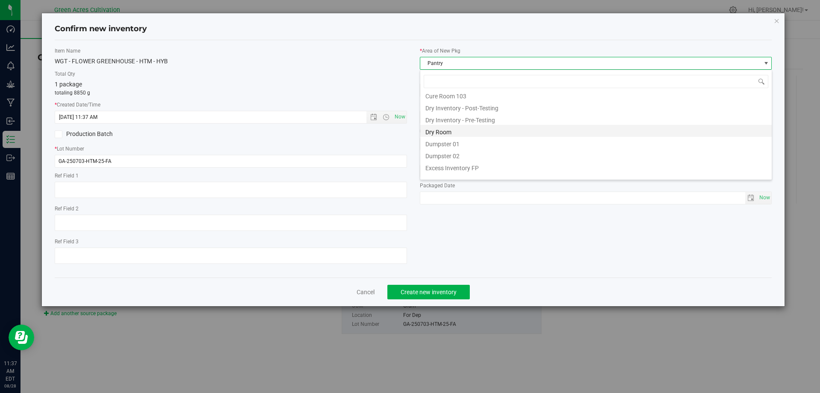
click at [461, 131] on li "Dry Room" at bounding box center [596, 131] width 352 height 12
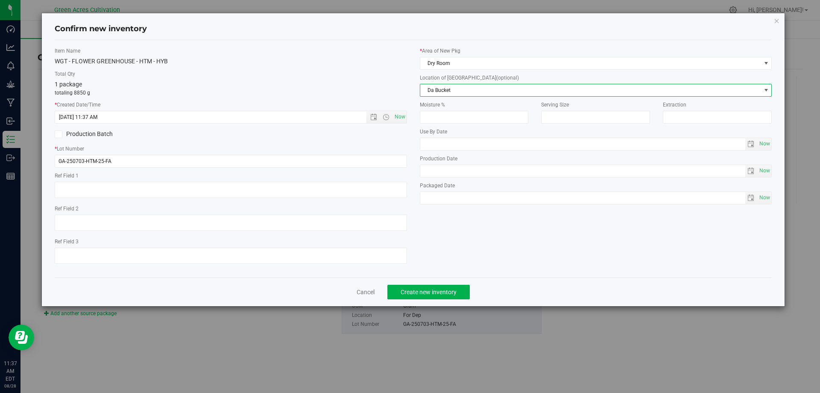
click at [467, 89] on span "Da Bucket" at bounding box center [590, 90] width 341 height 12
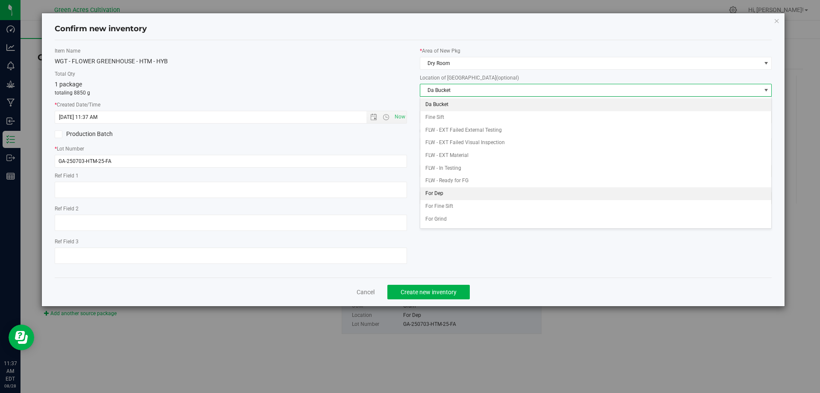
click at [461, 194] on li "For Dep" at bounding box center [596, 193] width 352 height 13
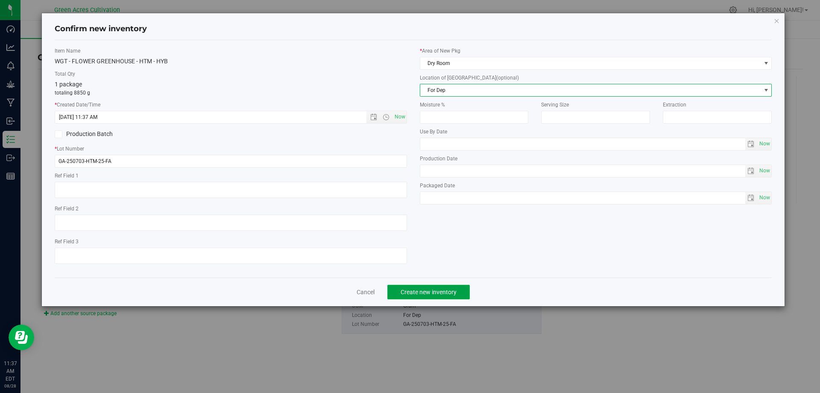
click at [437, 294] on span "Create new inventory" at bounding box center [429, 291] width 56 height 7
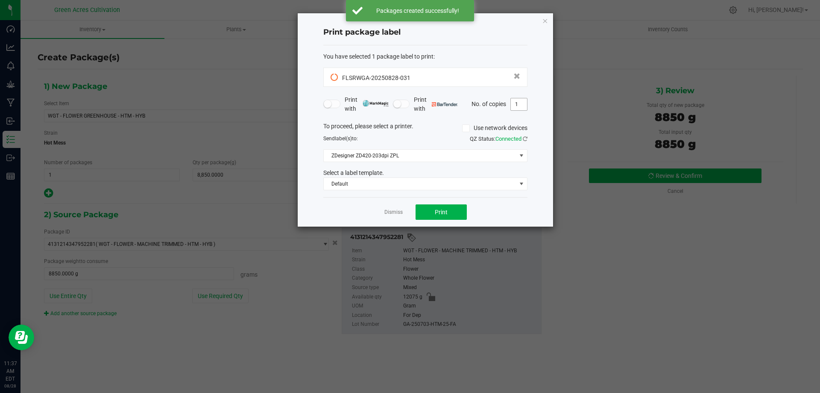
click at [516, 107] on input "1" at bounding box center [519, 104] width 16 height 12
type input "2"
click at [524, 193] on div "You have selected 1 package label to print : FLSRWGA-20250828-031 Print with Pr…" at bounding box center [425, 121] width 204 height 152
click at [447, 205] on button "Print" at bounding box center [441, 211] width 51 height 15
click at [391, 213] on link "Dismiss" at bounding box center [394, 212] width 18 height 7
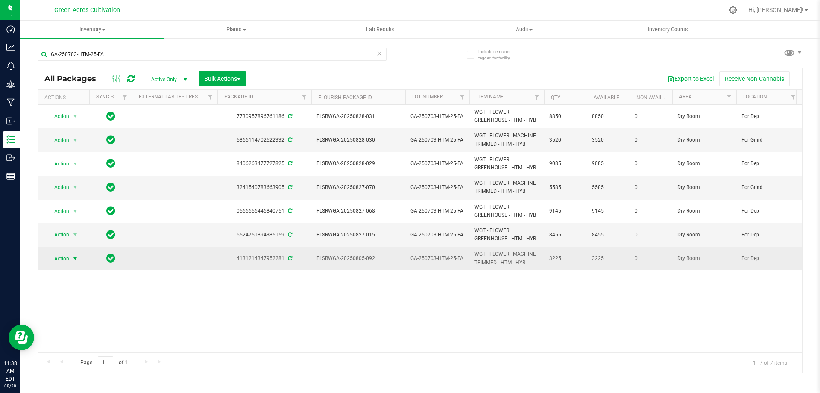
click at [73, 256] on span "select" at bounding box center [75, 258] width 7 height 7
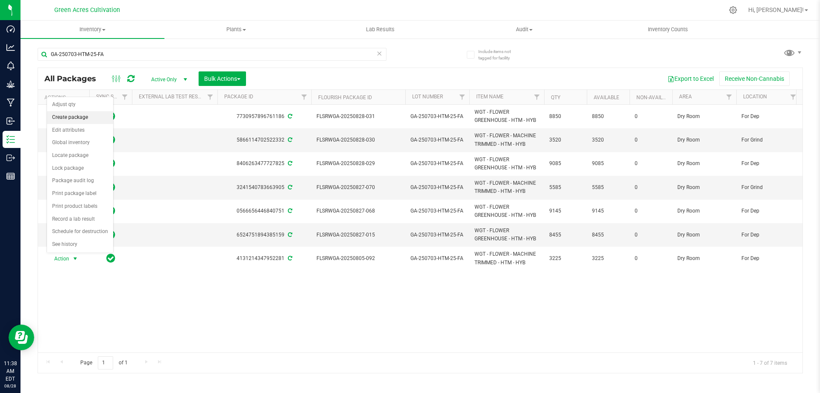
click at [56, 117] on li "Create package" at bounding box center [80, 117] width 66 height 13
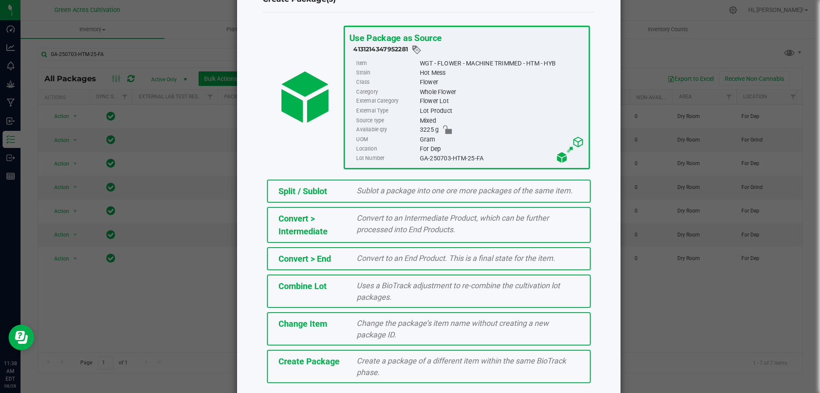
scroll to position [62, 0]
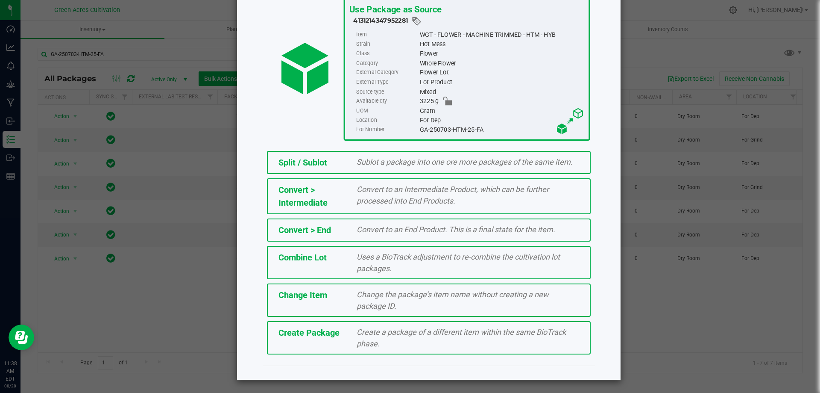
click at [397, 342] on div "Create a package of a different item within the same BioTrack phase." at bounding box center [467, 337] width 235 height 23
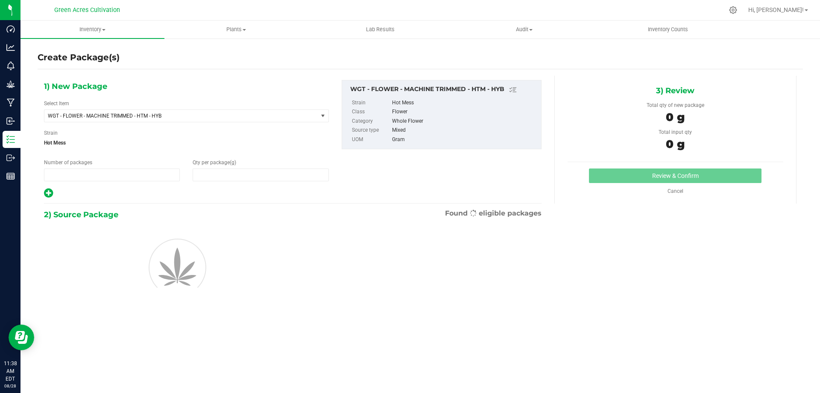
type input "1"
type input "0.0000"
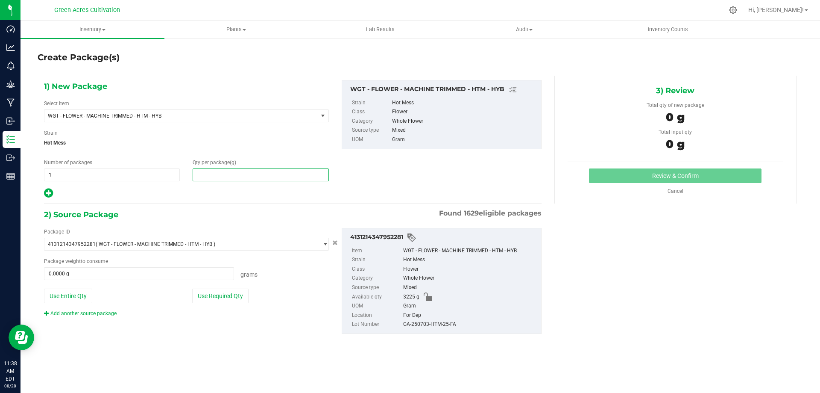
click at [210, 170] on span at bounding box center [261, 174] width 136 height 13
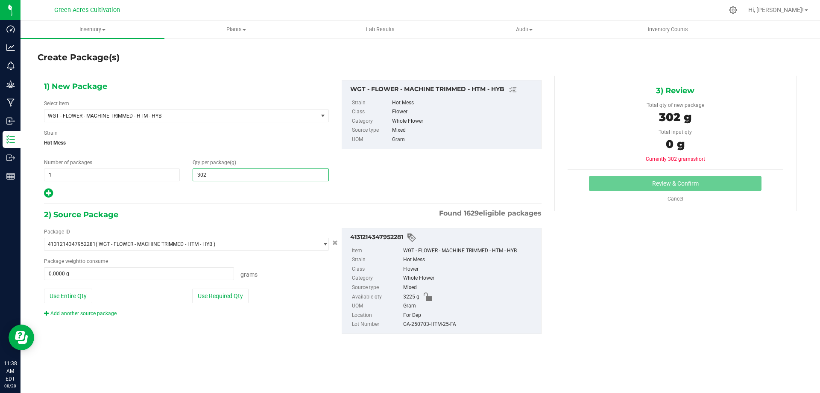
type input "3020"
type input "3,020.0000"
click at [229, 301] on button "Use Required Qty" at bounding box center [220, 295] width 56 height 15
type input "3020.0000 g"
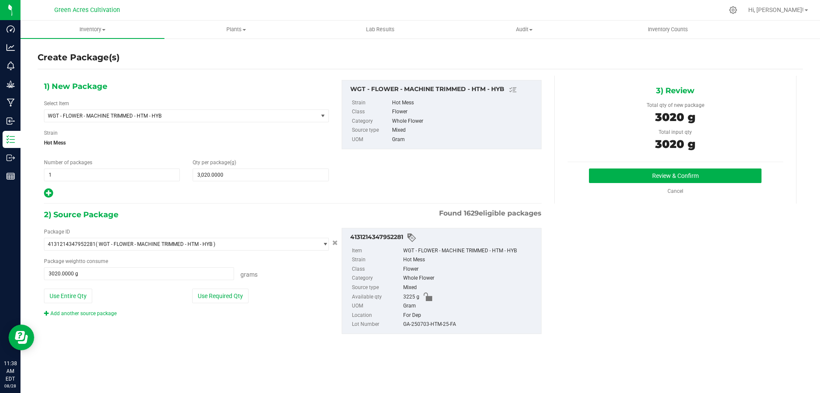
click at [455, 327] on div "GA-250703-HTM-25-FA" at bounding box center [470, 324] width 134 height 9
copy div "GA-250703-HTM-25-FA"
click at [617, 179] on button "Review & Confirm" at bounding box center [675, 175] width 173 height 15
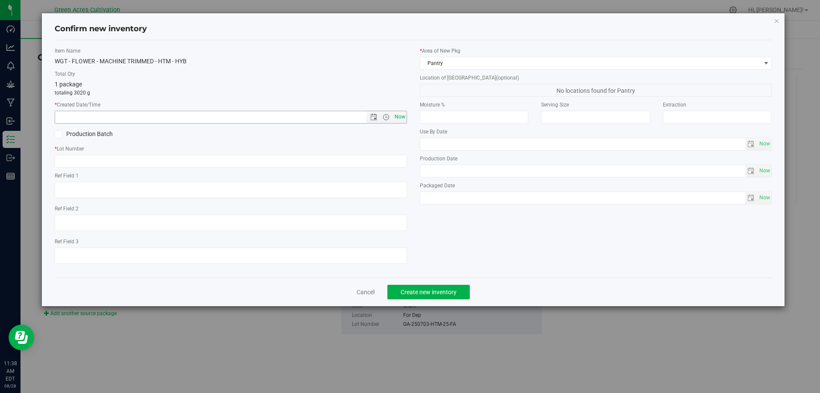
click at [400, 114] on span "Now" at bounding box center [400, 117] width 15 height 12
type input "[DATE] 11:38 AM"
click at [135, 163] on input "text" at bounding box center [231, 161] width 353 height 13
paste input "GA-250703-HTM-25-FA"
type input "GA-250703-HTM-25-FA"
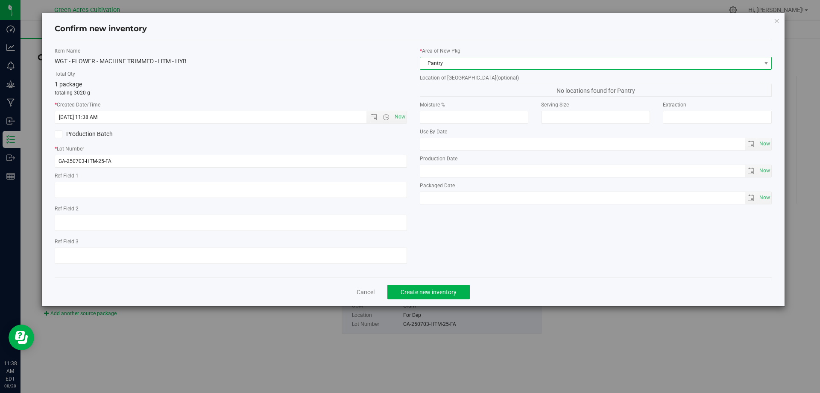
click at [473, 61] on span "Pantry" at bounding box center [590, 63] width 341 height 12
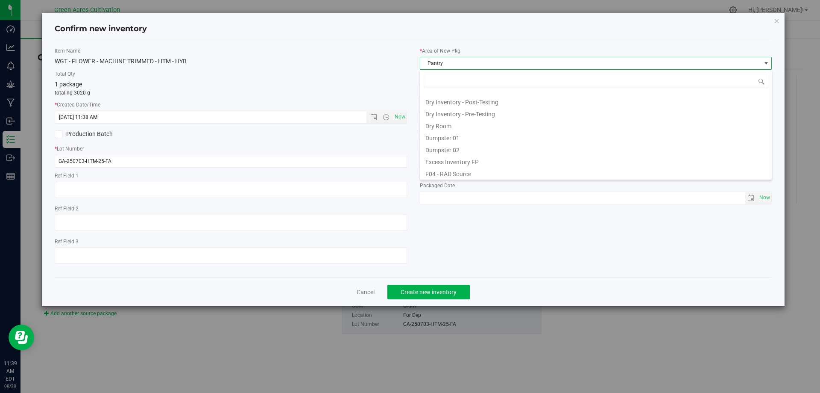
scroll to position [32, 0]
click at [447, 126] on li "Dry Room" at bounding box center [596, 126] width 352 height 12
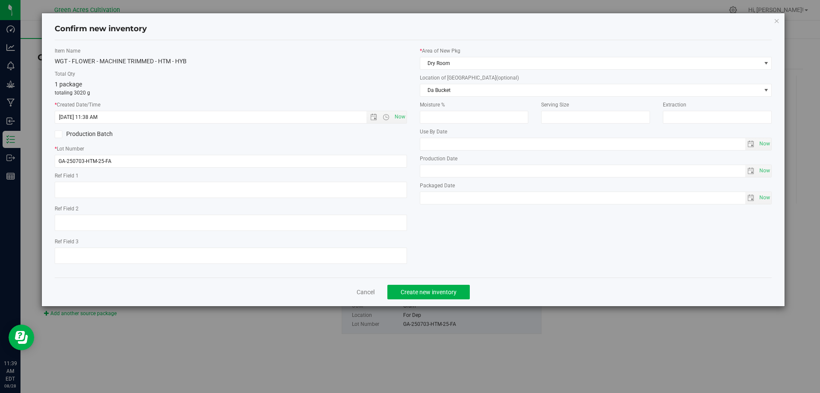
click at [454, 82] on div "Location of [GEOGRAPHIC_DATA] (optional) Da Bucket Da Bucket Fine Sift FLW - EX…" at bounding box center [596, 85] width 353 height 23
click at [452, 94] on span "Da Bucket" at bounding box center [590, 90] width 341 height 12
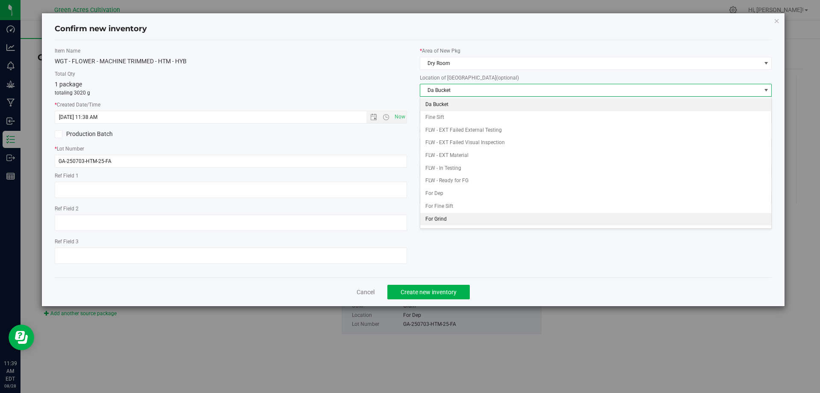
click at [432, 218] on li "For Grind" at bounding box center [596, 219] width 352 height 13
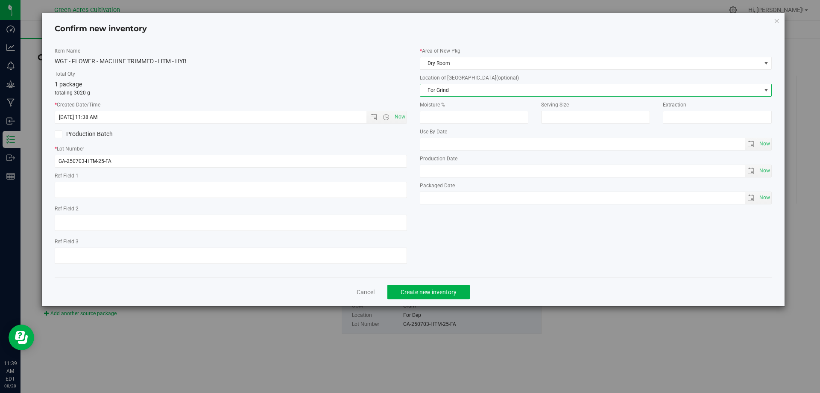
click at [558, 263] on div "Item Name WGT - FLOWER - MACHINE TRIMMED - HTM - HYB Total Qty 1 package totali…" at bounding box center [413, 158] width 731 height 223
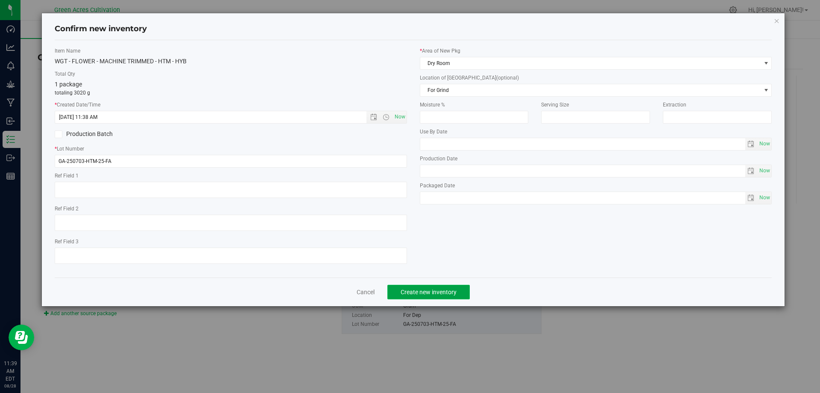
click at [459, 296] on button "Create new inventory" at bounding box center [429, 292] width 82 height 15
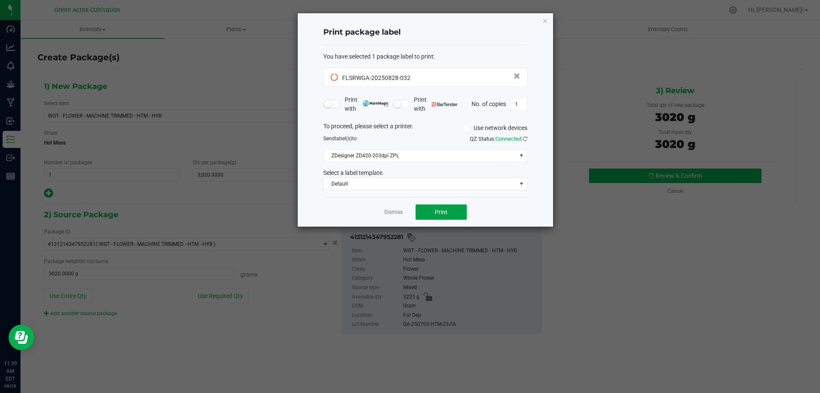
click at [438, 213] on span "Print" at bounding box center [441, 212] width 13 height 7
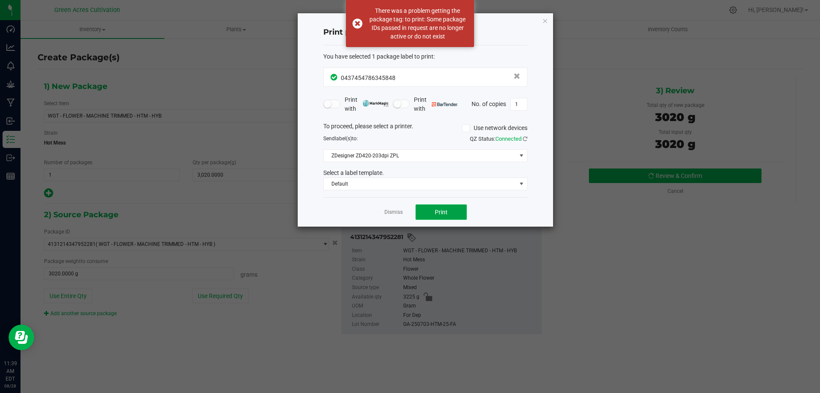
click at [438, 213] on span "Print" at bounding box center [441, 212] width 13 height 7
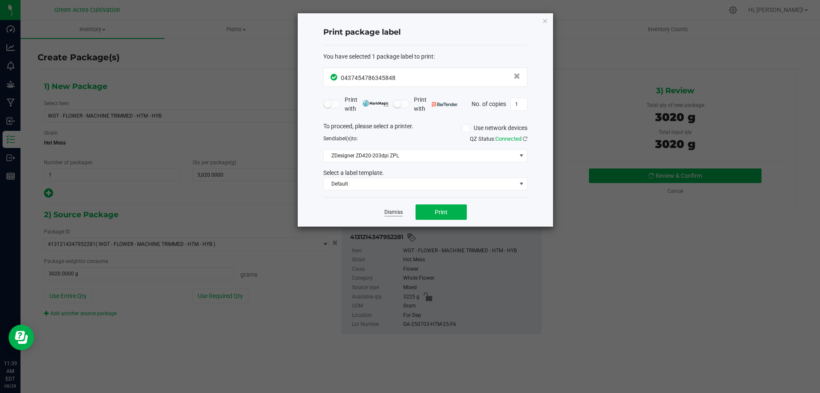
click at [397, 211] on link "Dismiss" at bounding box center [394, 212] width 18 height 7
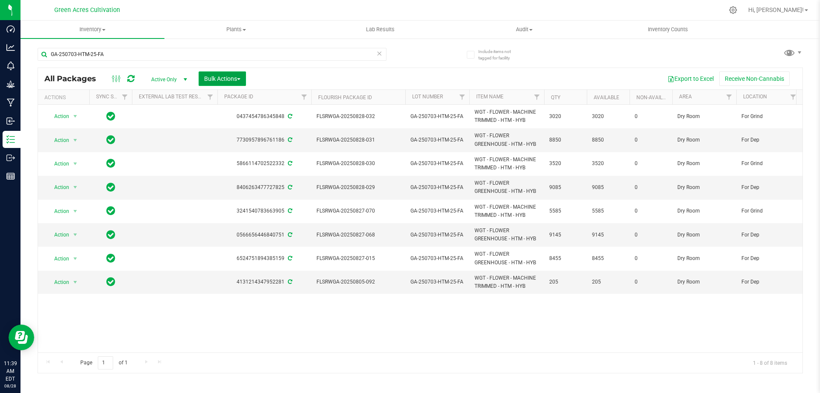
click at [226, 85] on button "Bulk Actions" at bounding box center [222, 78] width 47 height 15
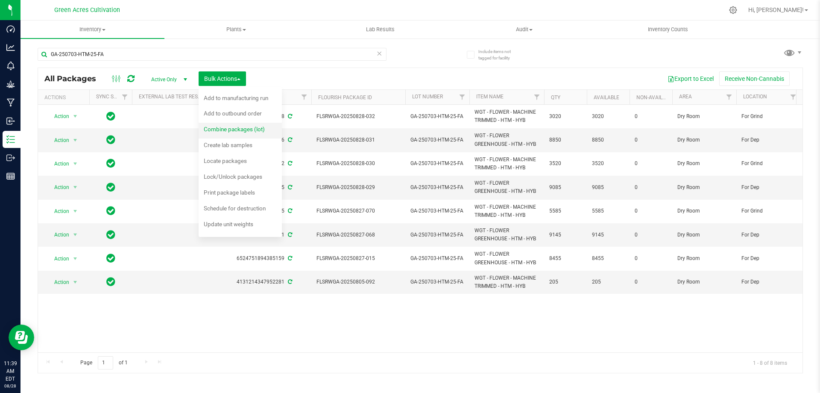
click at [222, 129] on span "Combine packages (lot)" at bounding box center [234, 129] width 61 height 7
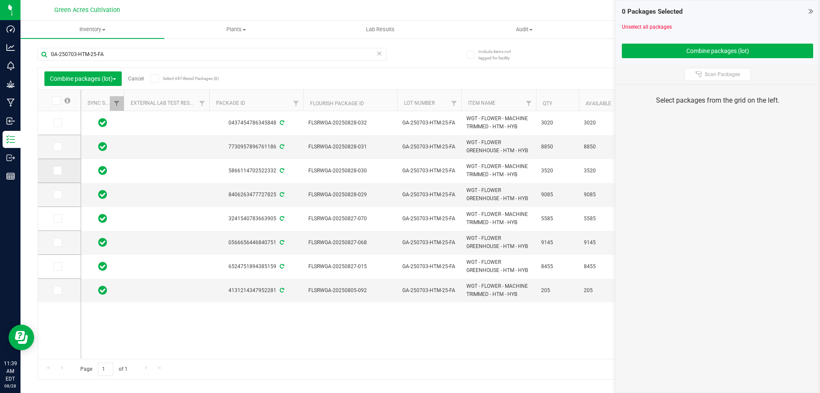
click at [55, 176] on td at bounding box center [59, 171] width 43 height 24
click at [58, 170] on icon at bounding box center [57, 170] width 6 height 0
click at [0, 0] on input "checkbox" at bounding box center [0, 0] width 0 height 0
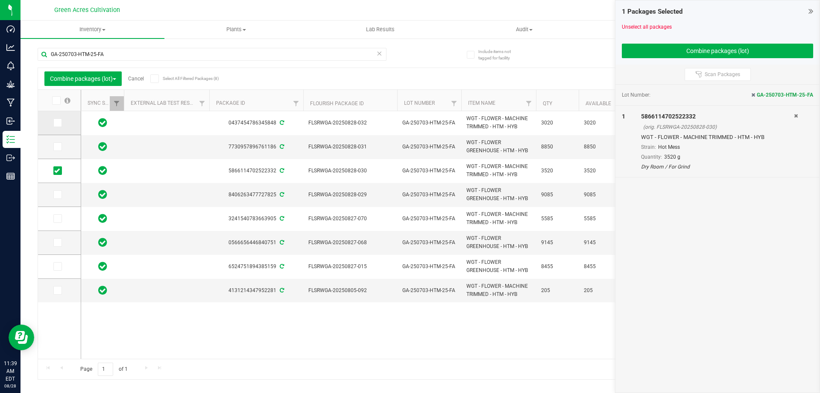
click at [62, 125] on label at bounding box center [59, 122] width 12 height 9
click at [0, 0] on input "checkbox" at bounding box center [0, 0] width 0 height 0
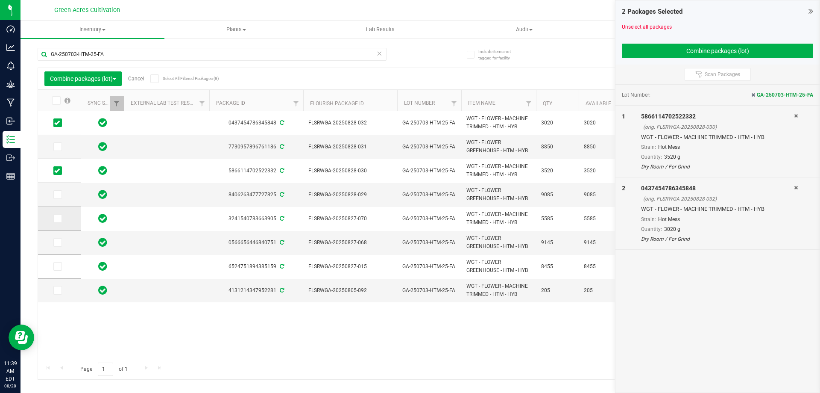
click at [57, 218] on icon at bounding box center [57, 218] width 6 height 0
click at [0, 0] on input "checkbox" at bounding box center [0, 0] width 0 height 0
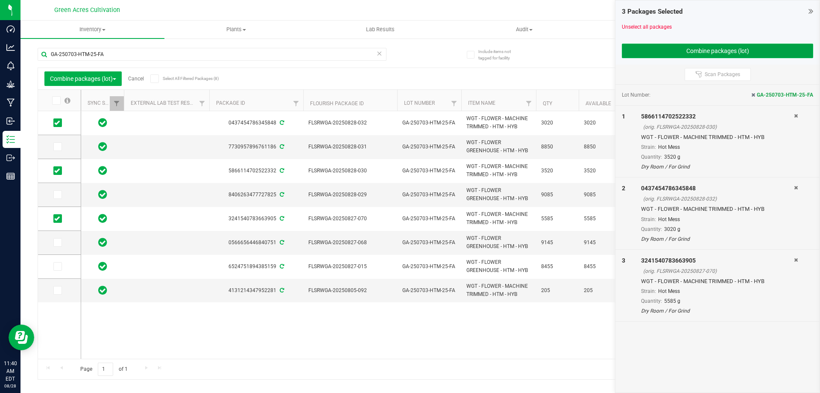
click at [660, 51] on button "Combine packages (lot)" at bounding box center [717, 51] width 191 height 15
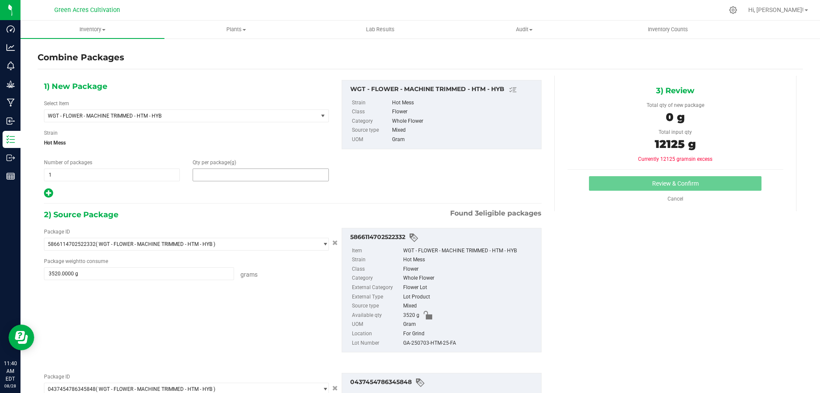
click at [247, 176] on span at bounding box center [261, 174] width 136 height 13
type input "12125"
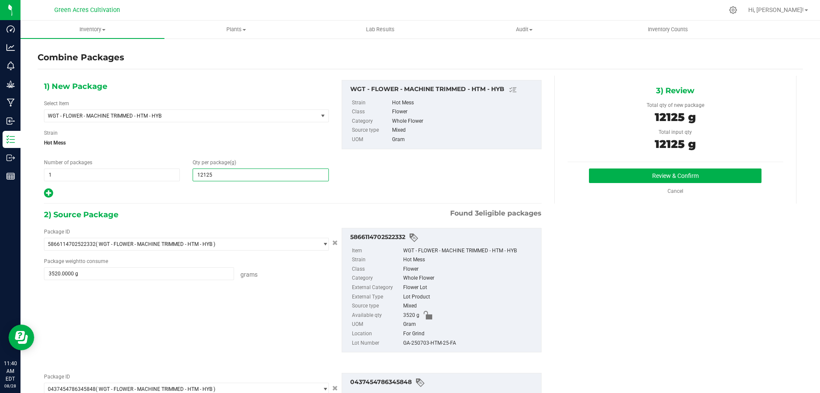
type input "12,125"
drag, startPoint x: 396, startPoint y: 330, endPoint x: 409, endPoint y: 339, distance: 15.9
click at [397, 330] on label "Location" at bounding box center [377, 333] width 50 height 9
click at [414, 344] on div "GA-250703-HTM-25-FA" at bounding box center [470, 342] width 134 height 9
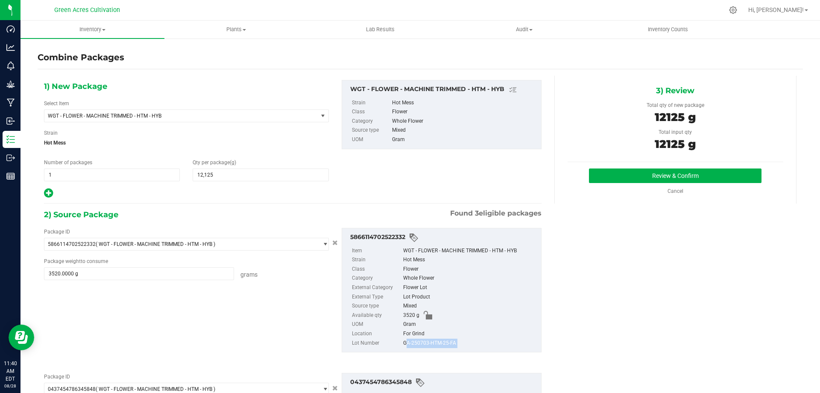
click at [414, 344] on div "GA-250703-HTM-25-FA" at bounding box center [470, 342] width 134 height 9
copy div "GA-250703-HTM-25-FA"
click at [607, 176] on button "Review & Confirm" at bounding box center [675, 175] width 173 height 15
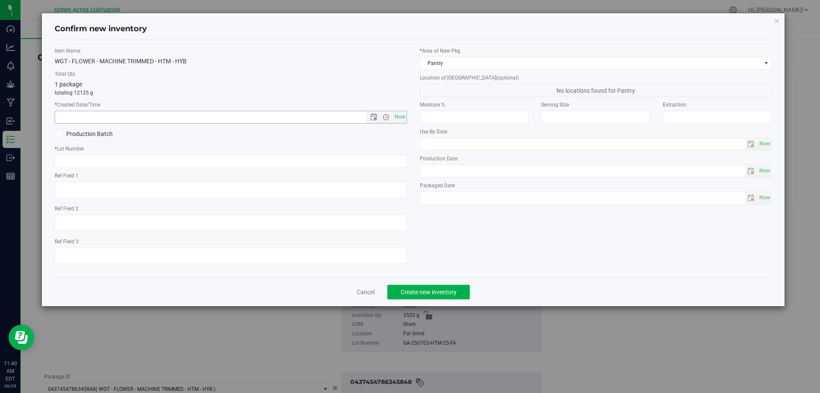
click at [407, 121] on span "Now" at bounding box center [231, 117] width 353 height 13
click at [402, 121] on span "Now" at bounding box center [400, 117] width 15 height 12
type input "[DATE] 11:40 AM"
click at [153, 161] on input "text" at bounding box center [231, 161] width 353 height 13
paste input "GA-250703-HTM-25-FA"
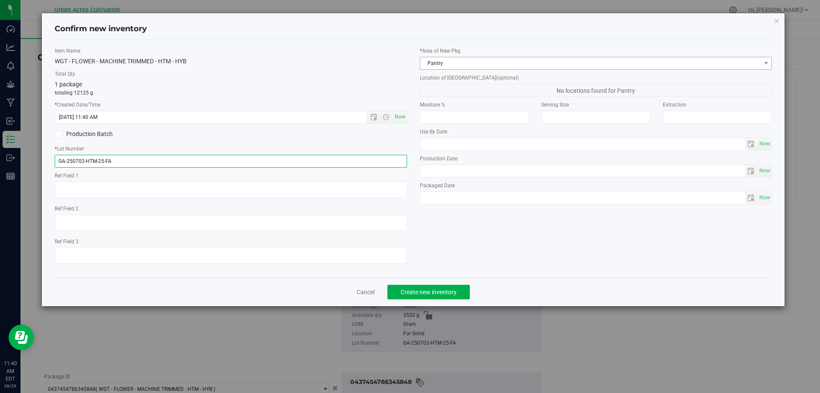
type input "GA-250703-HTM-25-FA"
click at [437, 69] on span "Pantry" at bounding box center [590, 63] width 341 height 12
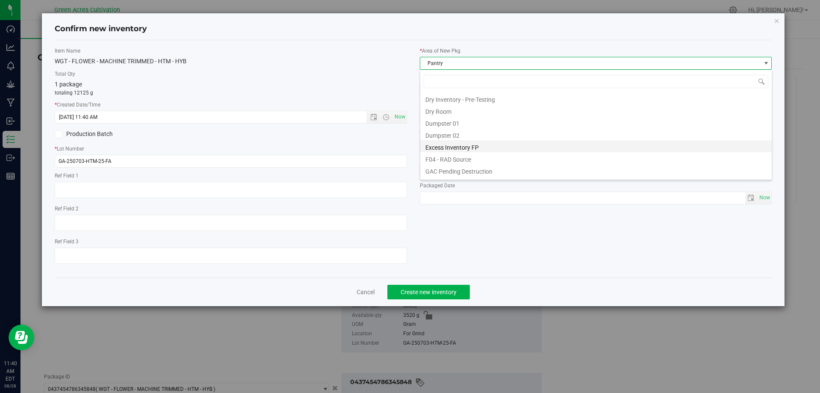
scroll to position [27, 0]
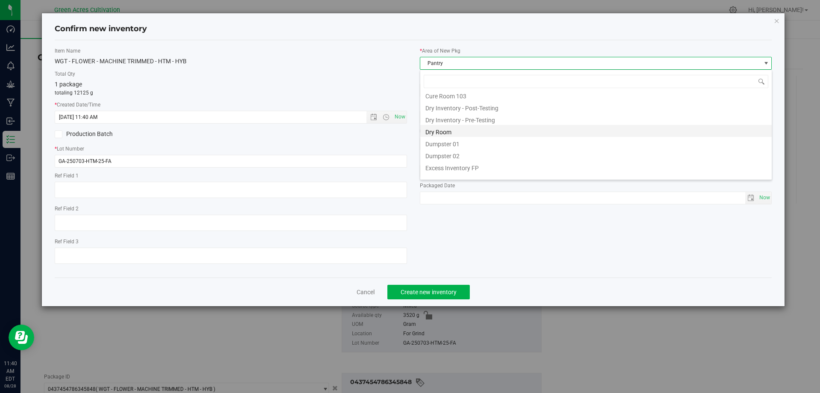
click at [441, 130] on li "Dry Room" at bounding box center [596, 131] width 352 height 12
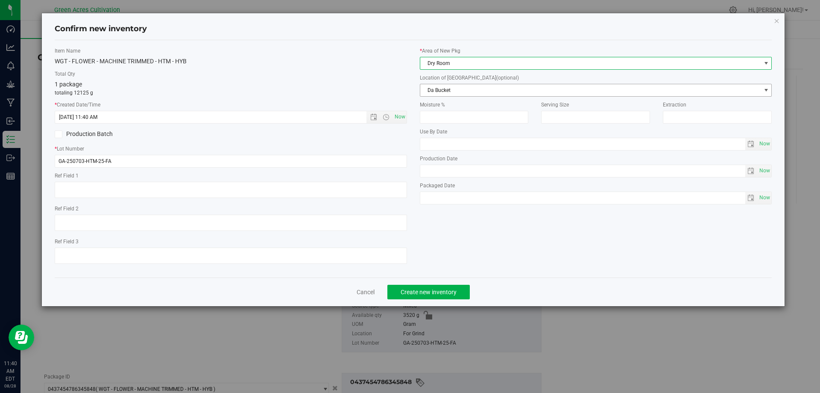
click at [449, 90] on span "Da Bucket" at bounding box center [590, 90] width 341 height 12
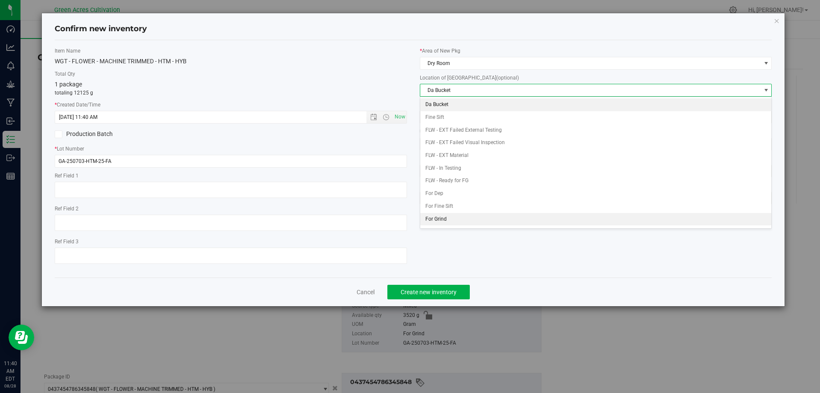
click at [438, 224] on li "For Grind" at bounding box center [596, 219] width 352 height 13
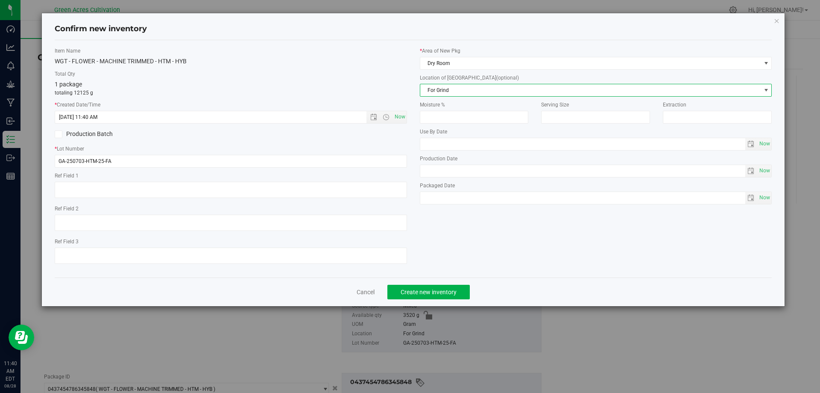
click at [534, 262] on div "Item Name WGT - FLOWER - MACHINE TRIMMED - HTM - HYB Total Qty 1 package totali…" at bounding box center [413, 158] width 731 height 223
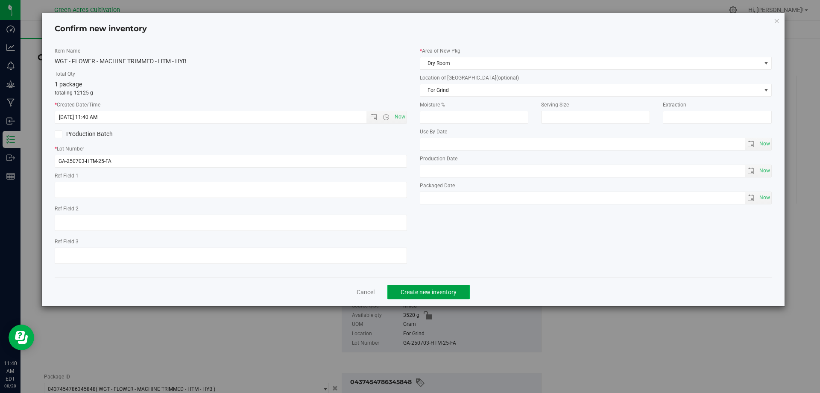
click at [441, 291] on span "Create new inventory" at bounding box center [429, 291] width 56 height 7
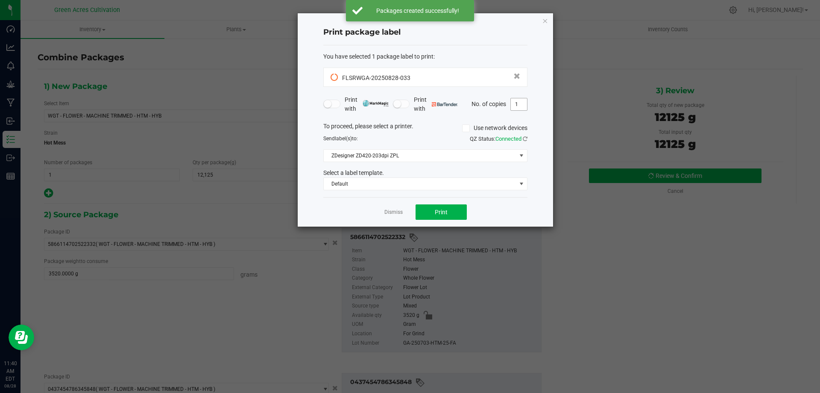
click at [522, 104] on input "1" at bounding box center [519, 104] width 16 height 12
type input "2"
click at [517, 201] on div "Dismiss Print" at bounding box center [425, 211] width 204 height 29
click at [448, 206] on button "Print" at bounding box center [441, 211] width 51 height 15
click at [395, 210] on link "Dismiss" at bounding box center [394, 212] width 18 height 7
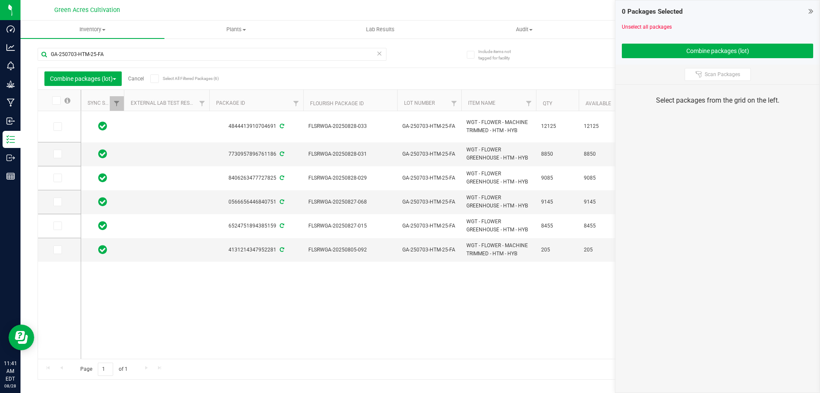
click at [448, 325] on div "4844413910704691 FLSRWGA-20250828-033 GA-250703-HTM-25-FA WGT - FLOWER - MACHIN…" at bounding box center [441, 234] width 721 height 247
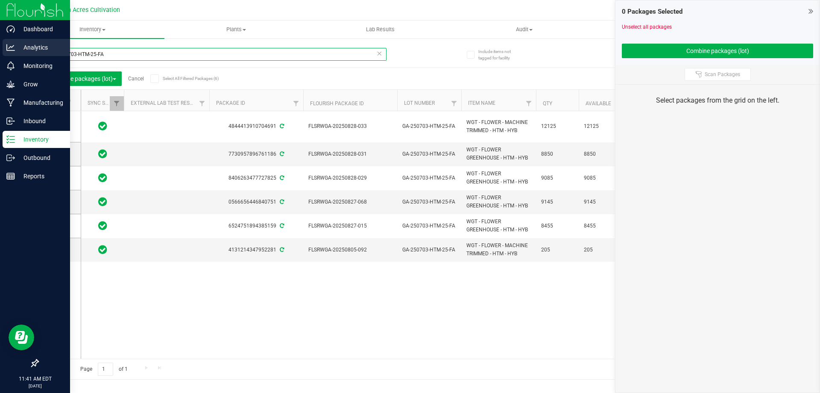
drag, startPoint x: 66, startPoint y: 54, endPoint x: 16, endPoint y: 54, distance: 50.0
click at [16, 54] on div "Dashboard Analytics Monitoring Grow Manufacturing Inbound Inventory Outbound Re…" at bounding box center [410, 196] width 820 height 393
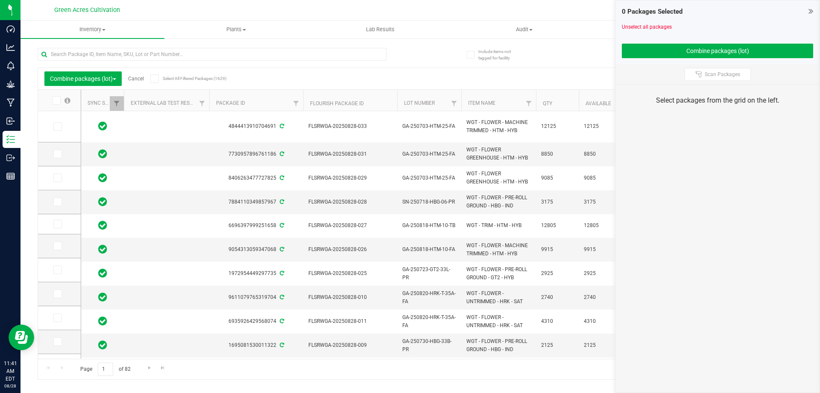
click at [424, 61] on div "Combine packages (lot) Cancel Select All Filtered Packages (1629) Add to manufa…" at bounding box center [421, 210] width 766 height 340
click at [136, 76] on link "Cancel" at bounding box center [136, 79] width 16 height 6
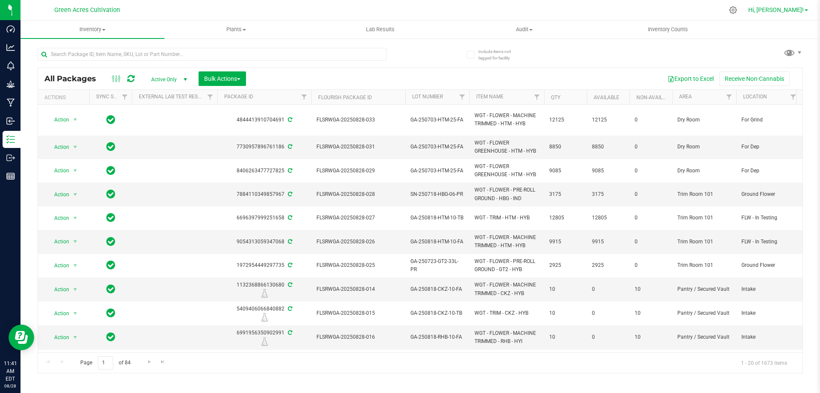
click at [774, 14] on link "Hi, [PERSON_NAME]!" at bounding box center [778, 10] width 67 height 9
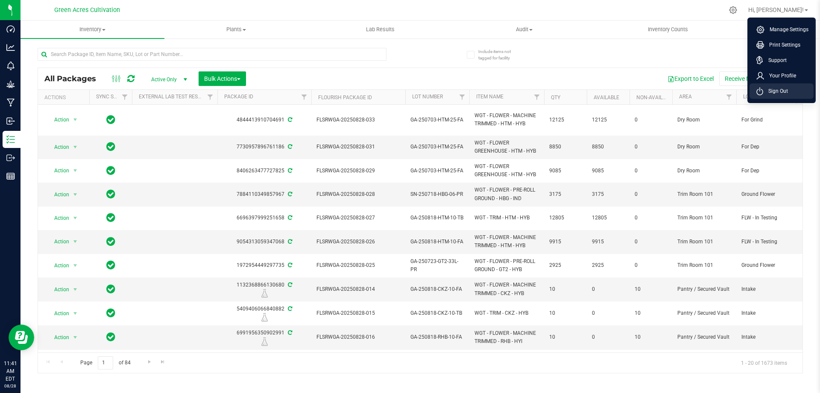
click at [773, 90] on span "Sign Out" at bounding box center [776, 91] width 25 height 9
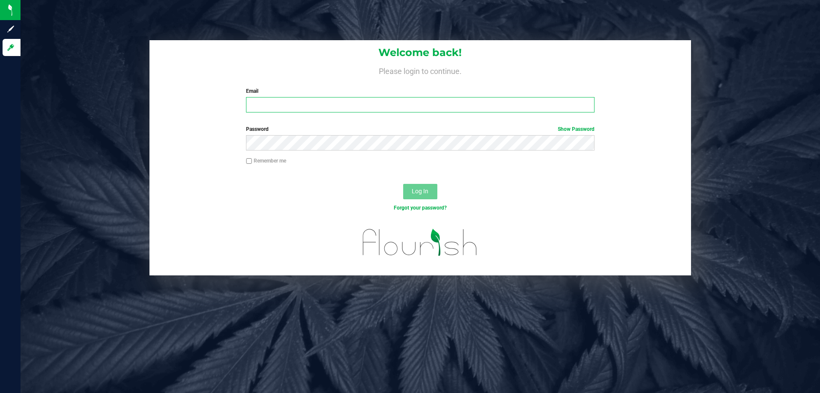
click at [319, 107] on input "Email" at bounding box center [420, 104] width 348 height 15
type input "[EMAIL_ADDRESS][DOMAIN_NAME]"
click at [403, 184] on button "Log In" at bounding box center [420, 191] width 34 height 15
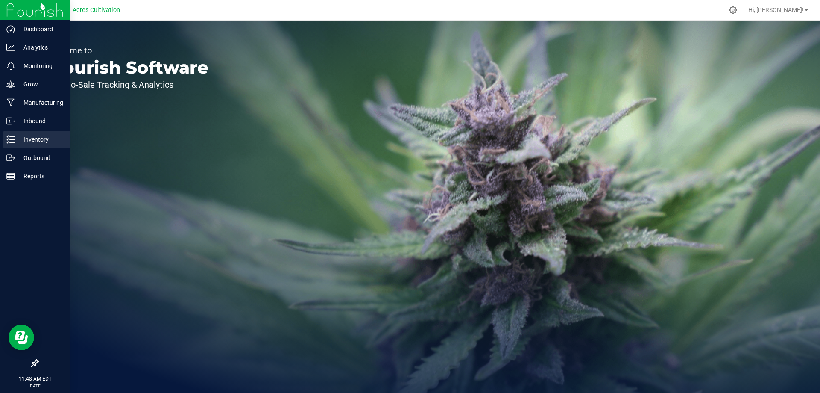
click at [32, 141] on p "Inventory" at bounding box center [40, 139] width 51 height 10
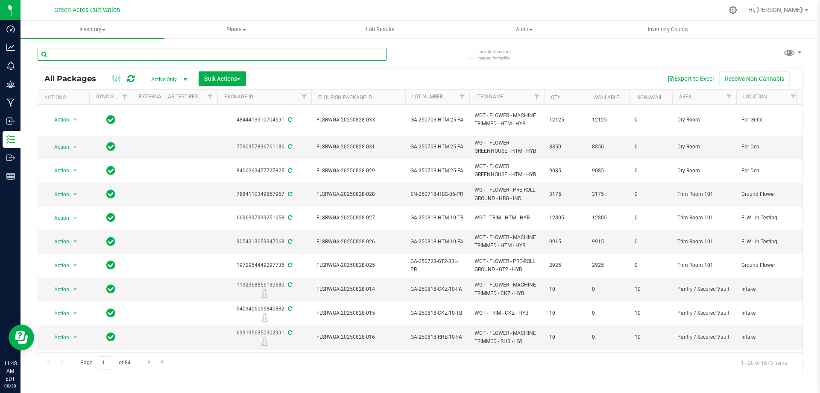
click at [157, 55] on input "text" at bounding box center [212, 54] width 349 height 13
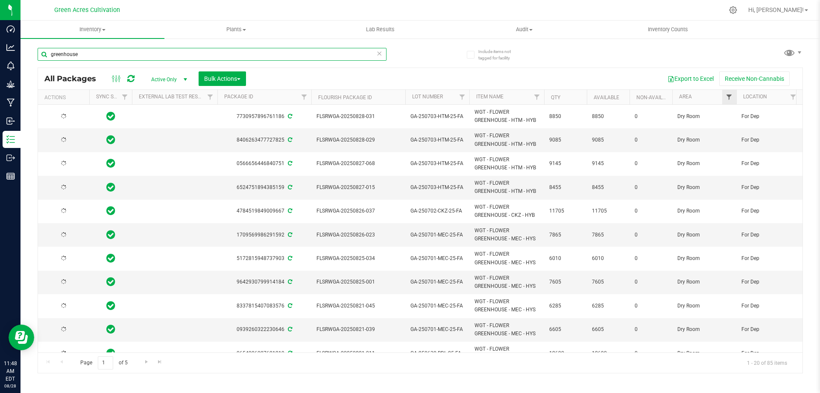
type input "greenhouse"
click at [727, 97] on span "Filter" at bounding box center [729, 97] width 7 height 7
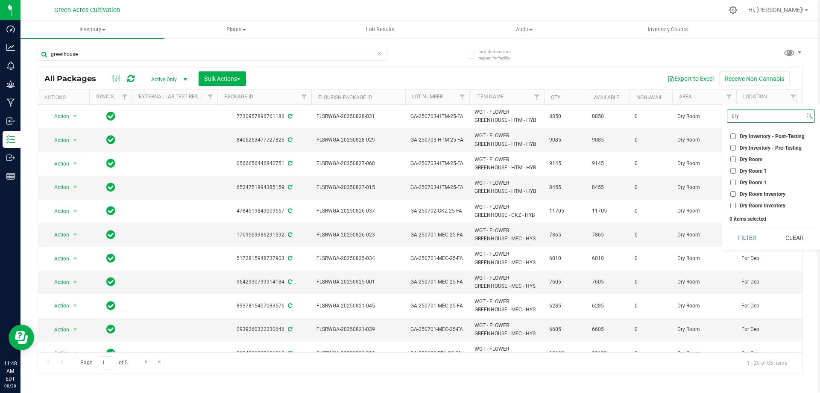
type input "dry"
click at [732, 159] on input "Dry Room" at bounding box center [734, 159] width 6 height 6
checkbox input "true"
click at [738, 240] on button "Filter" at bounding box center [747, 237] width 41 height 19
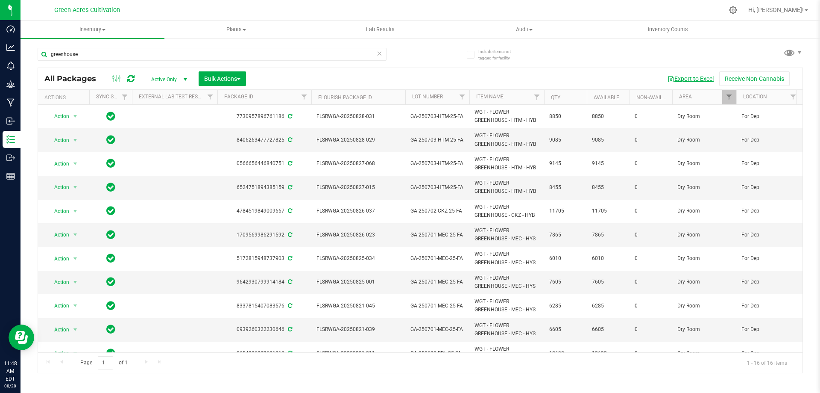
click at [697, 80] on button "Export to Excel" at bounding box center [690, 78] width 57 height 15
click at [216, 78] on span "Bulk Actions" at bounding box center [222, 78] width 36 height 7
click at [215, 161] on span "Locate packages" at bounding box center [225, 160] width 43 height 7
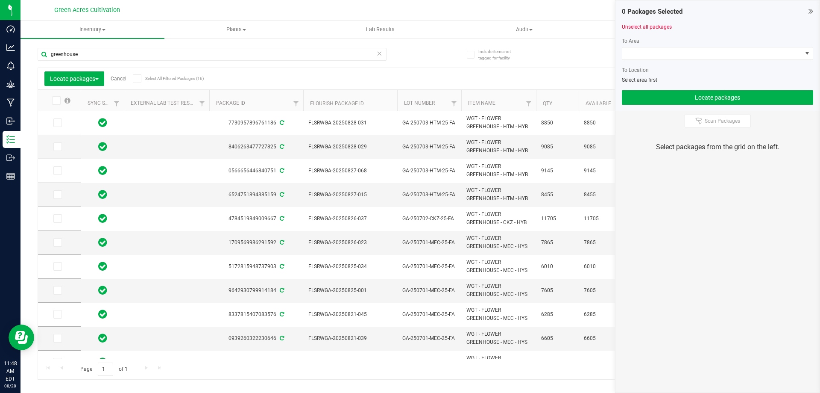
click at [56, 100] on icon at bounding box center [56, 100] width 6 height 0
click at [0, 0] on input "checkbox" at bounding box center [0, 0] width 0 height 0
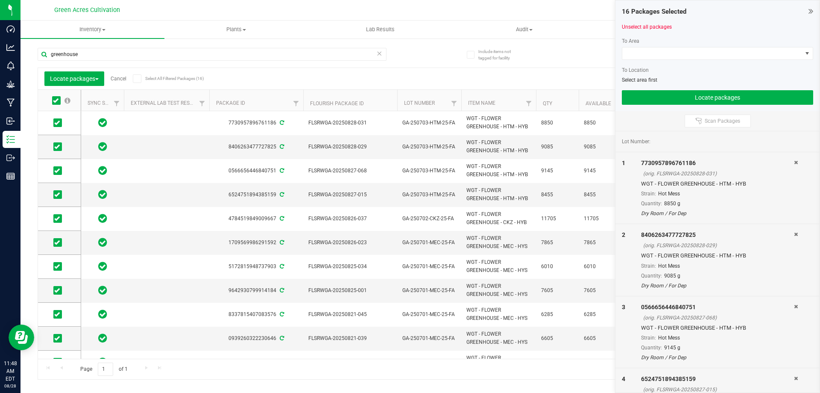
click at [645, 60] on div at bounding box center [717, 63] width 191 height 6
click at [643, 54] on span at bounding box center [713, 53] width 180 height 12
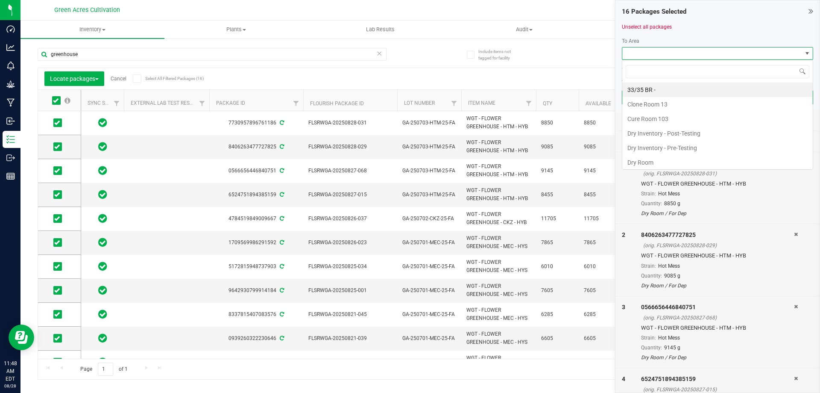
scroll to position [13, 191]
type input "cure"
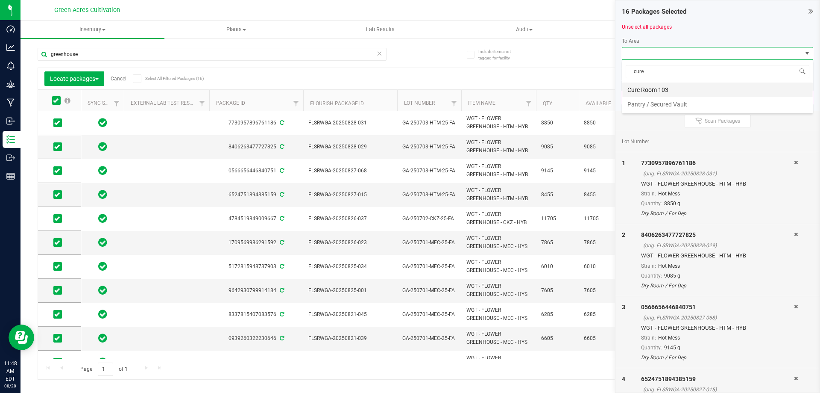
click at [682, 88] on li "Cure Room 103" at bounding box center [718, 89] width 191 height 15
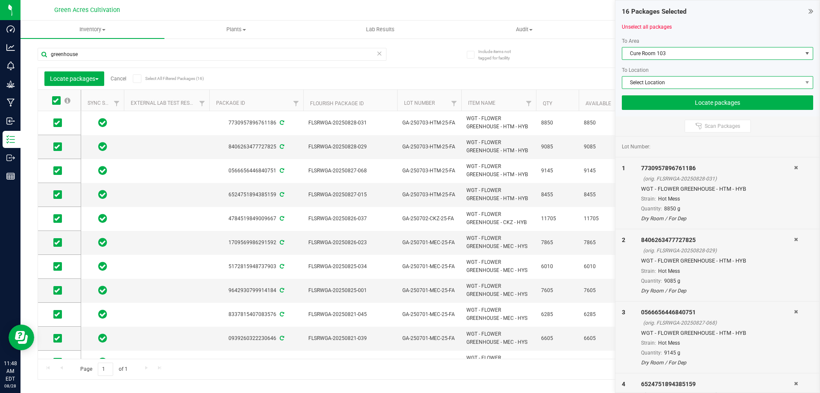
click at [663, 84] on span "Select Location" at bounding box center [713, 82] width 180 height 12
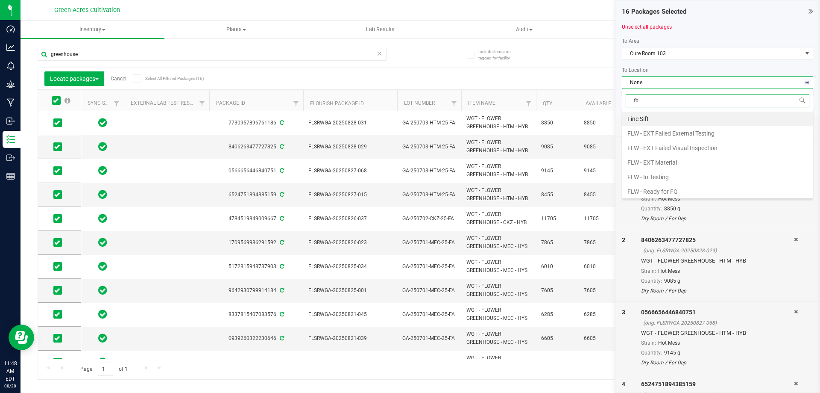
type input "for"
click at [632, 131] on li "For Dep" at bounding box center [718, 133] width 191 height 15
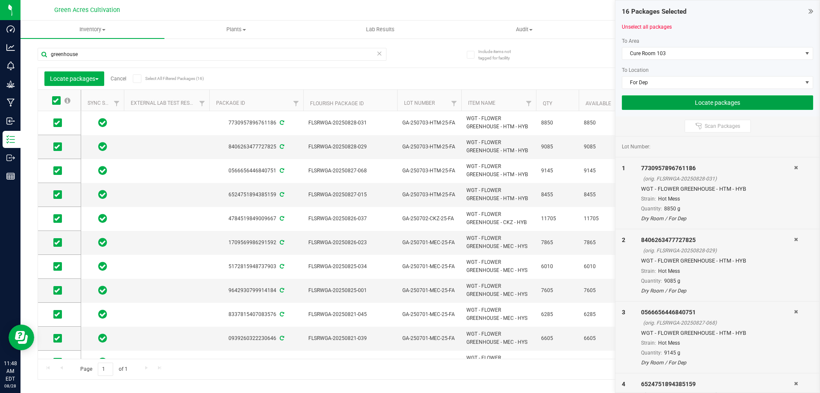
click at [656, 103] on button "Locate packages" at bounding box center [717, 102] width 191 height 15
